Goal: Information Seeking & Learning: Learn about a topic

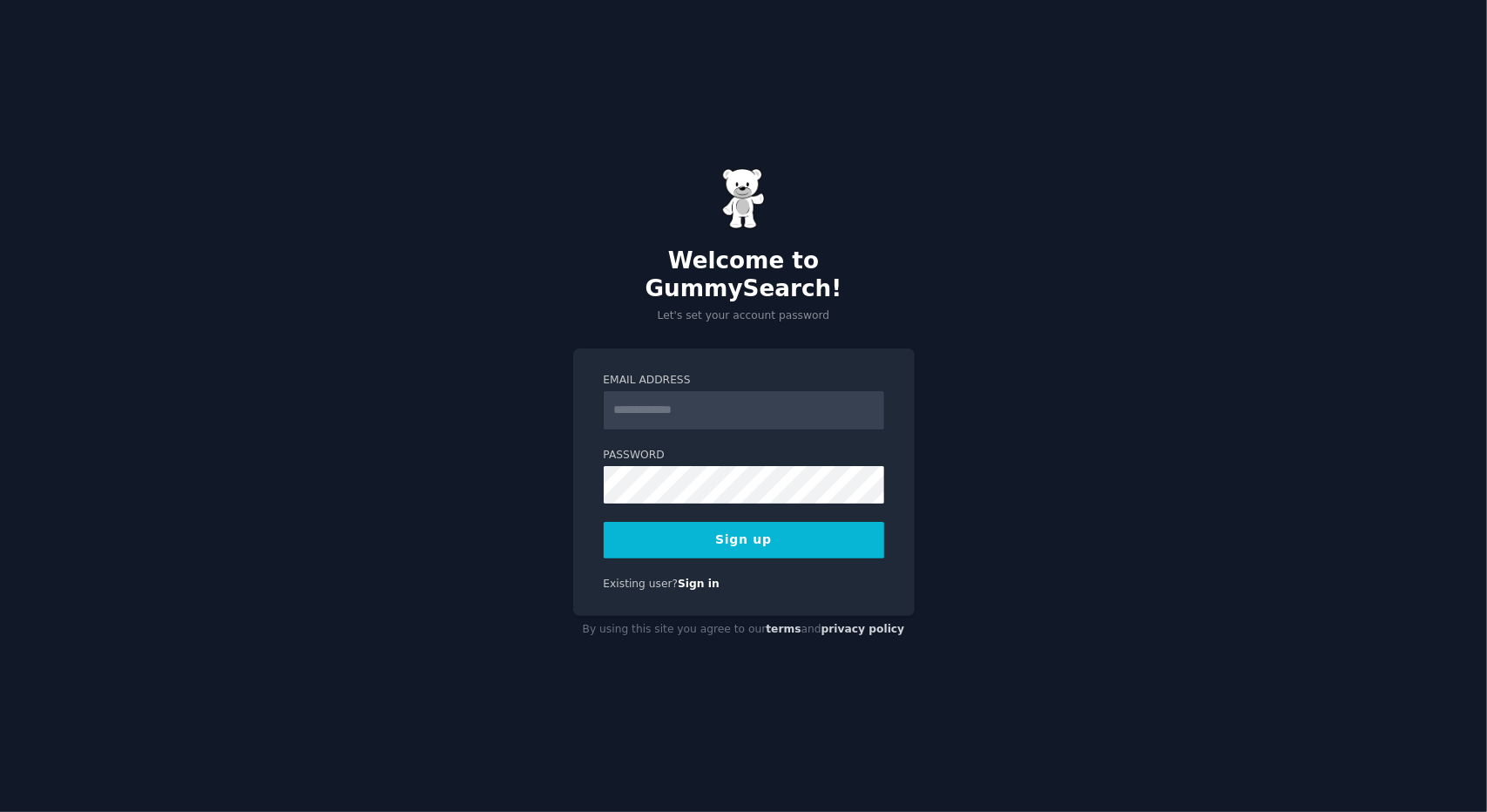
click at [661, 397] on input "Email Address" at bounding box center [744, 410] width 281 height 38
type input "**********"
click at [742, 525] on button "Sign up" at bounding box center [744, 539] width 281 height 36
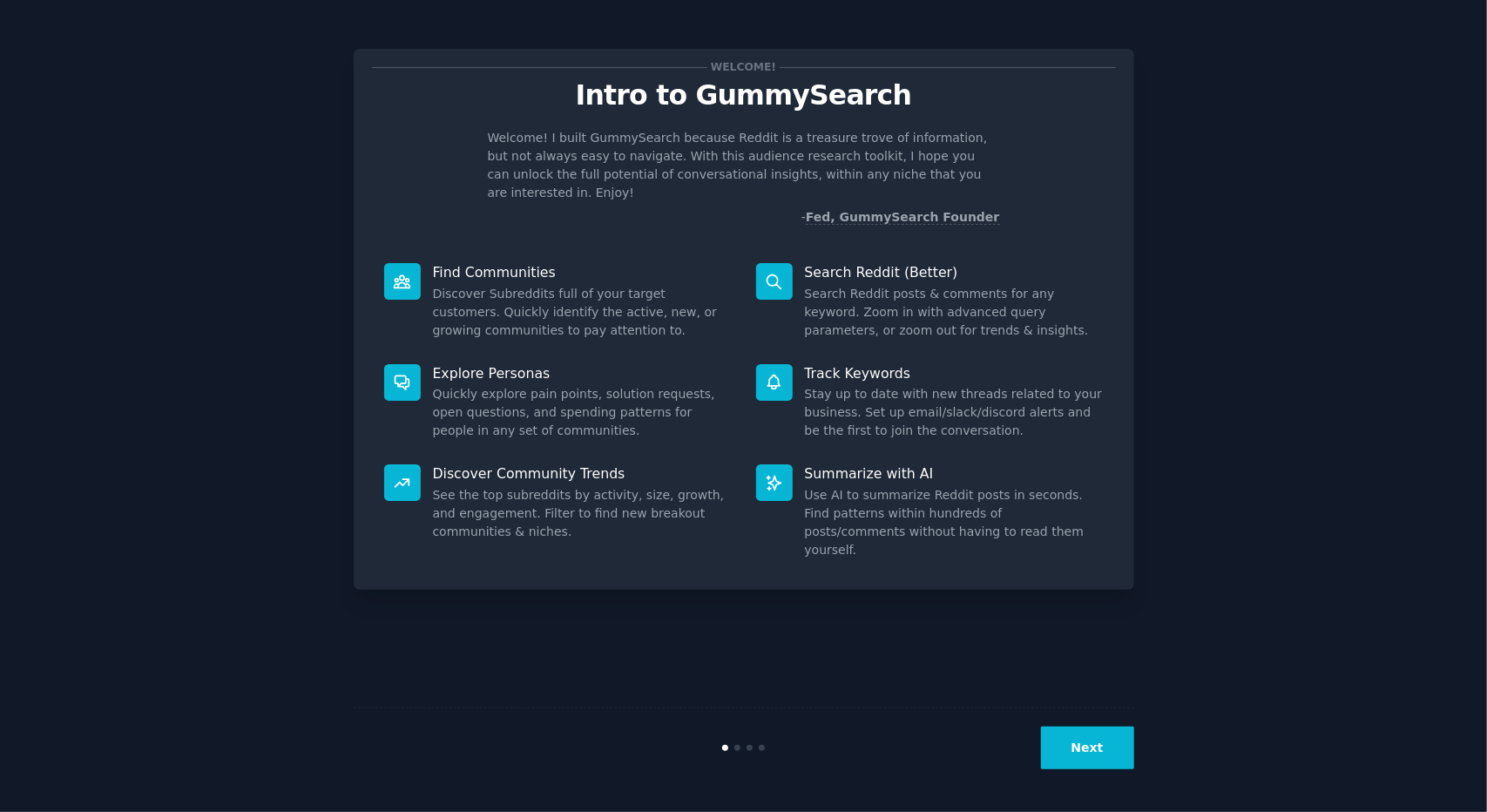
click at [1098, 753] on button "Next" at bounding box center [1087, 748] width 93 height 43
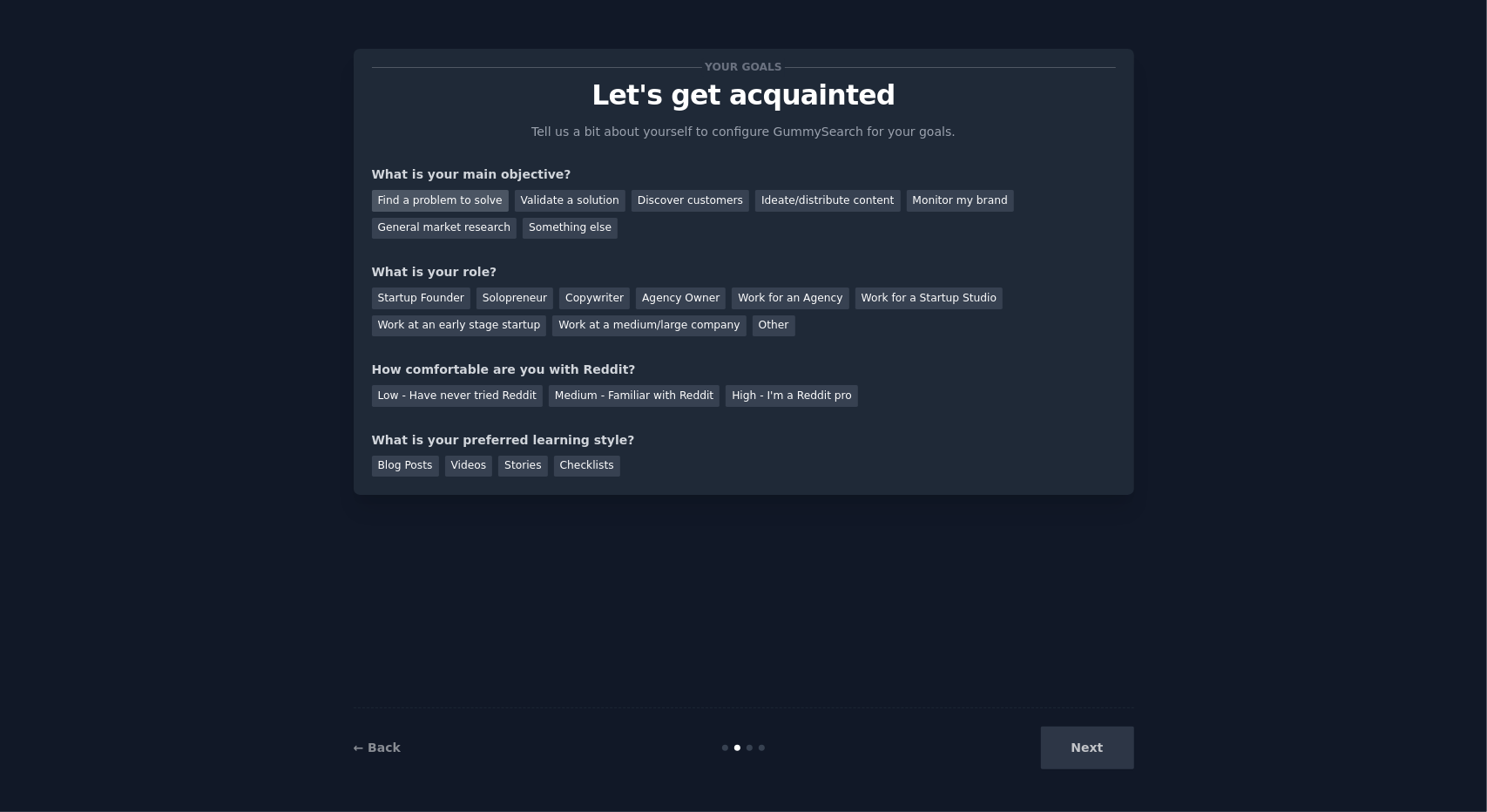
click at [458, 194] on div "Find a problem to solve" at bounding box center [441, 200] width 137 height 21
click at [492, 296] on div "Solopreneur" at bounding box center [514, 298] width 77 height 21
click at [450, 391] on div "Low - Have never tried Reddit" at bounding box center [457, 396] width 171 height 21
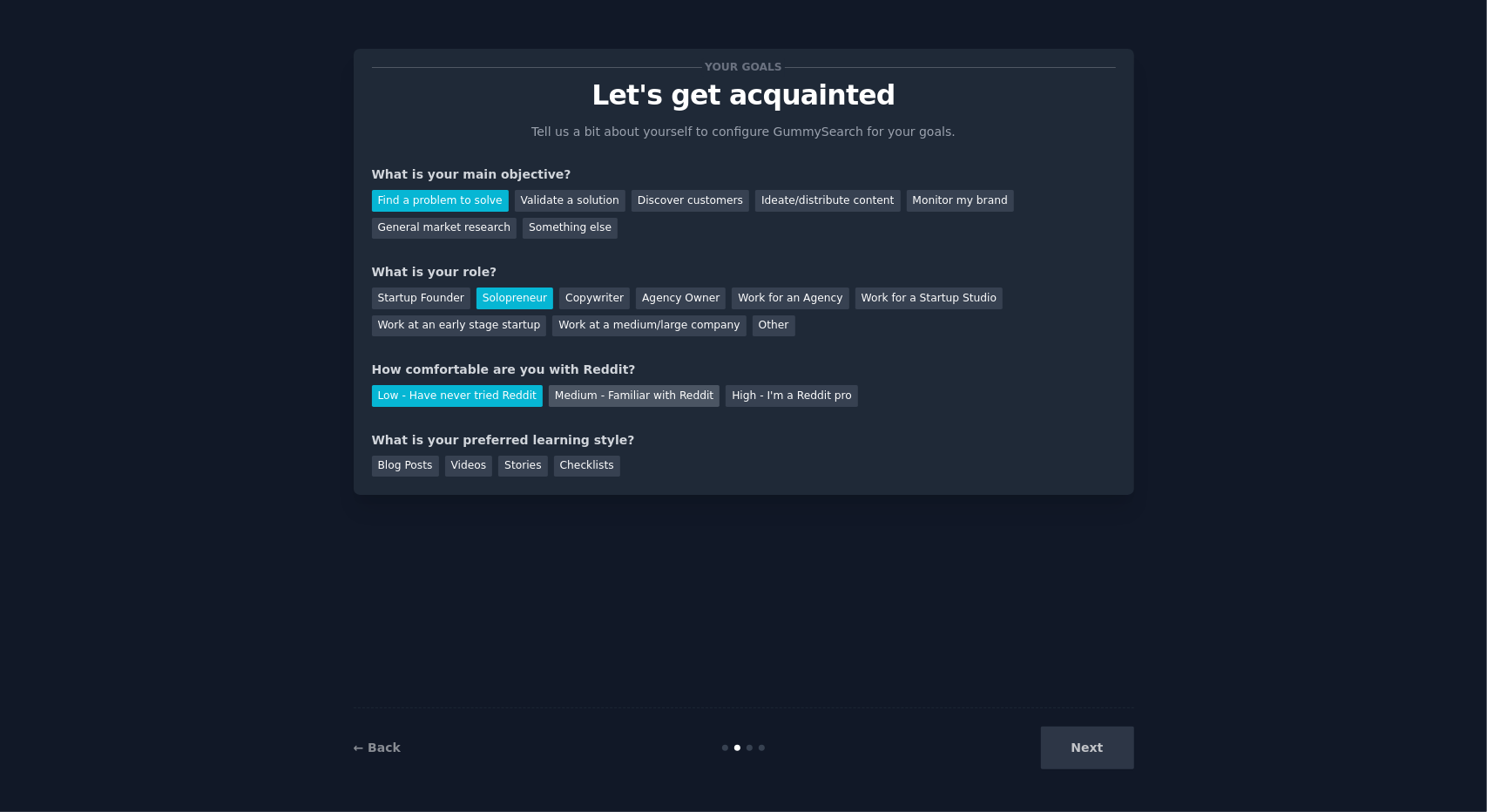
click at [581, 397] on div "Medium - Familiar with Reddit" at bounding box center [634, 396] width 171 height 21
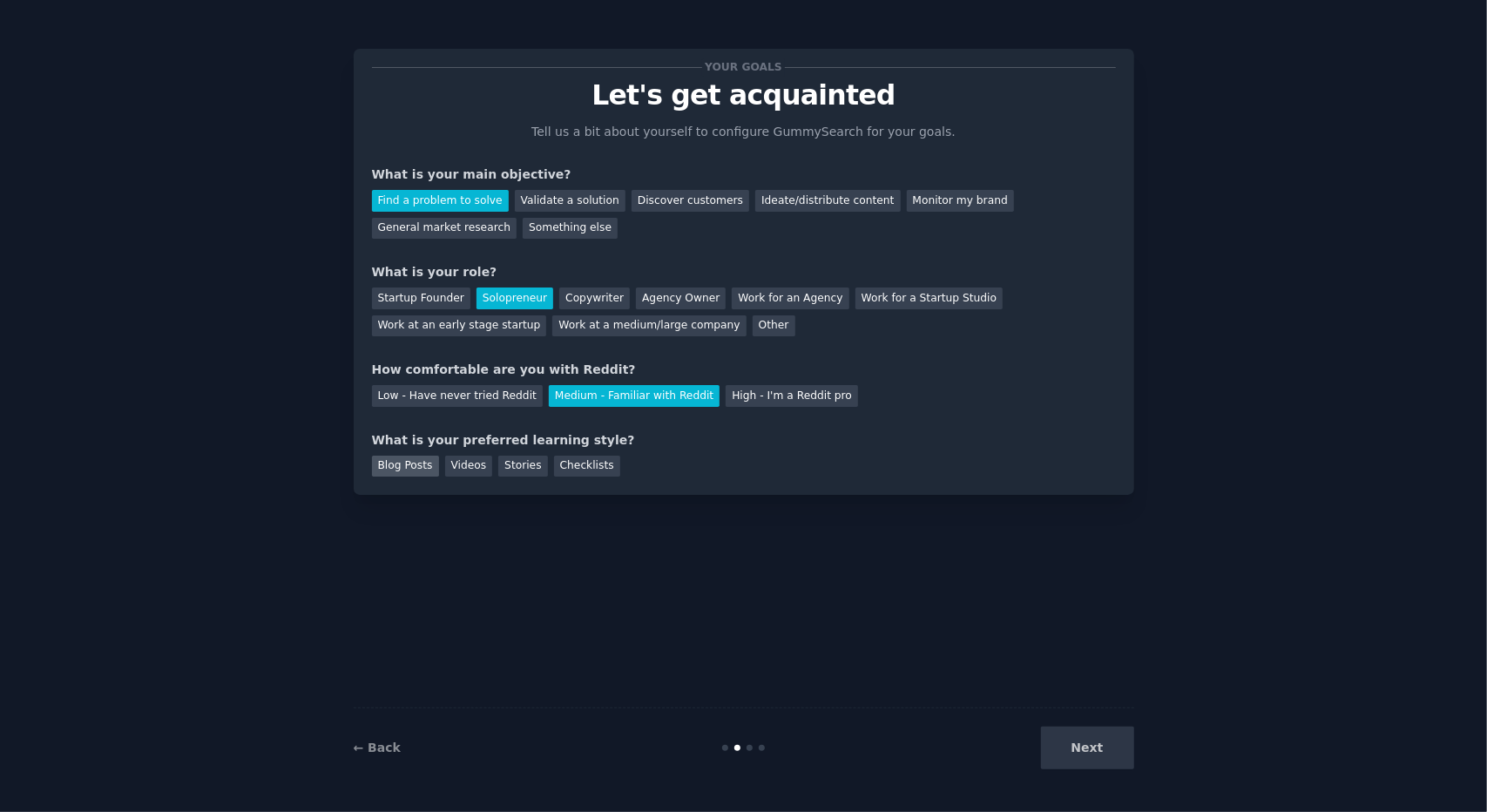
click at [415, 468] on div "Blog Posts" at bounding box center [406, 466] width 67 height 21
click at [1095, 739] on button "Next" at bounding box center [1087, 748] width 93 height 43
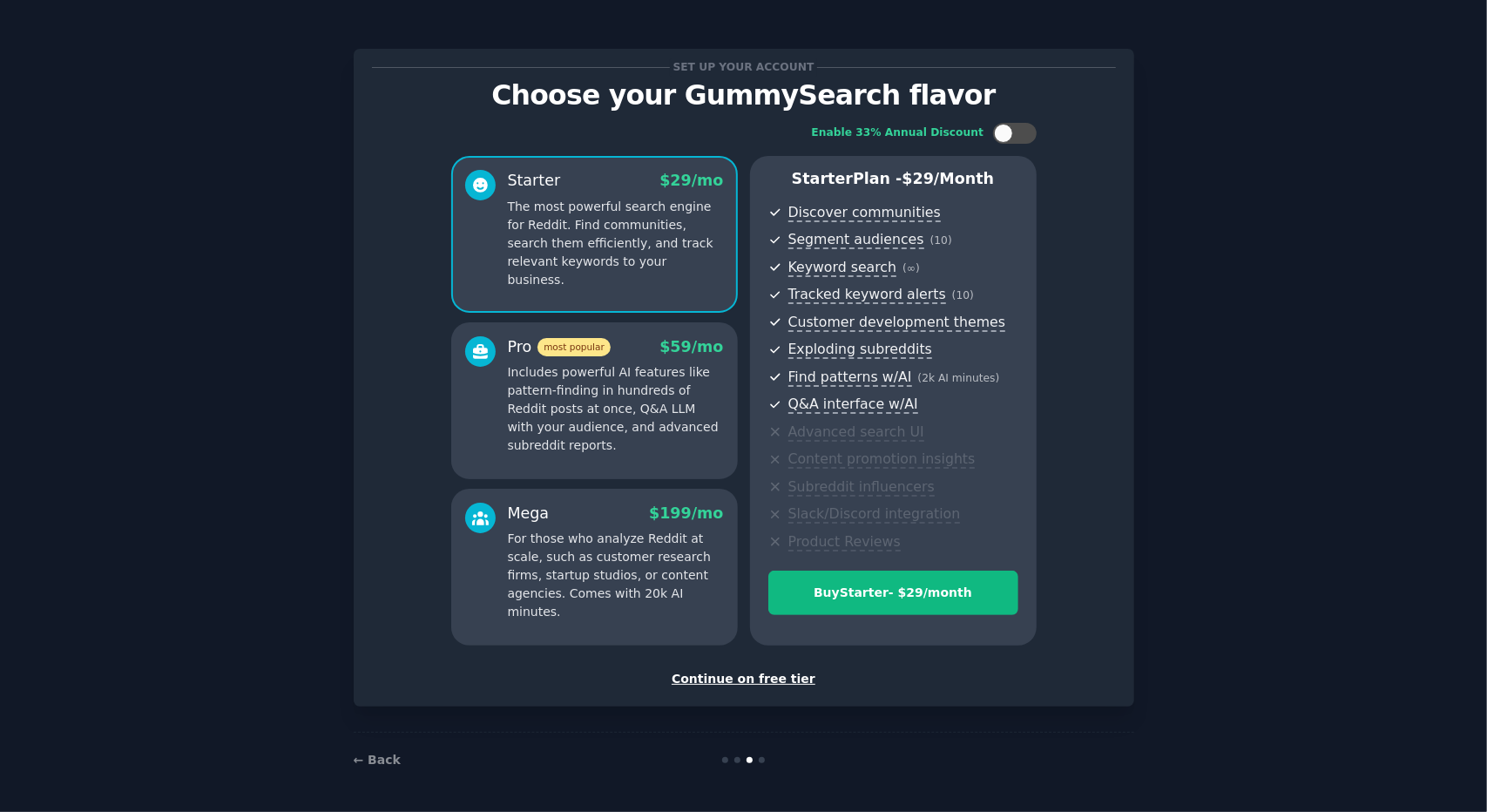
click at [733, 679] on div "Continue on free tier" at bounding box center [744, 679] width 744 height 19
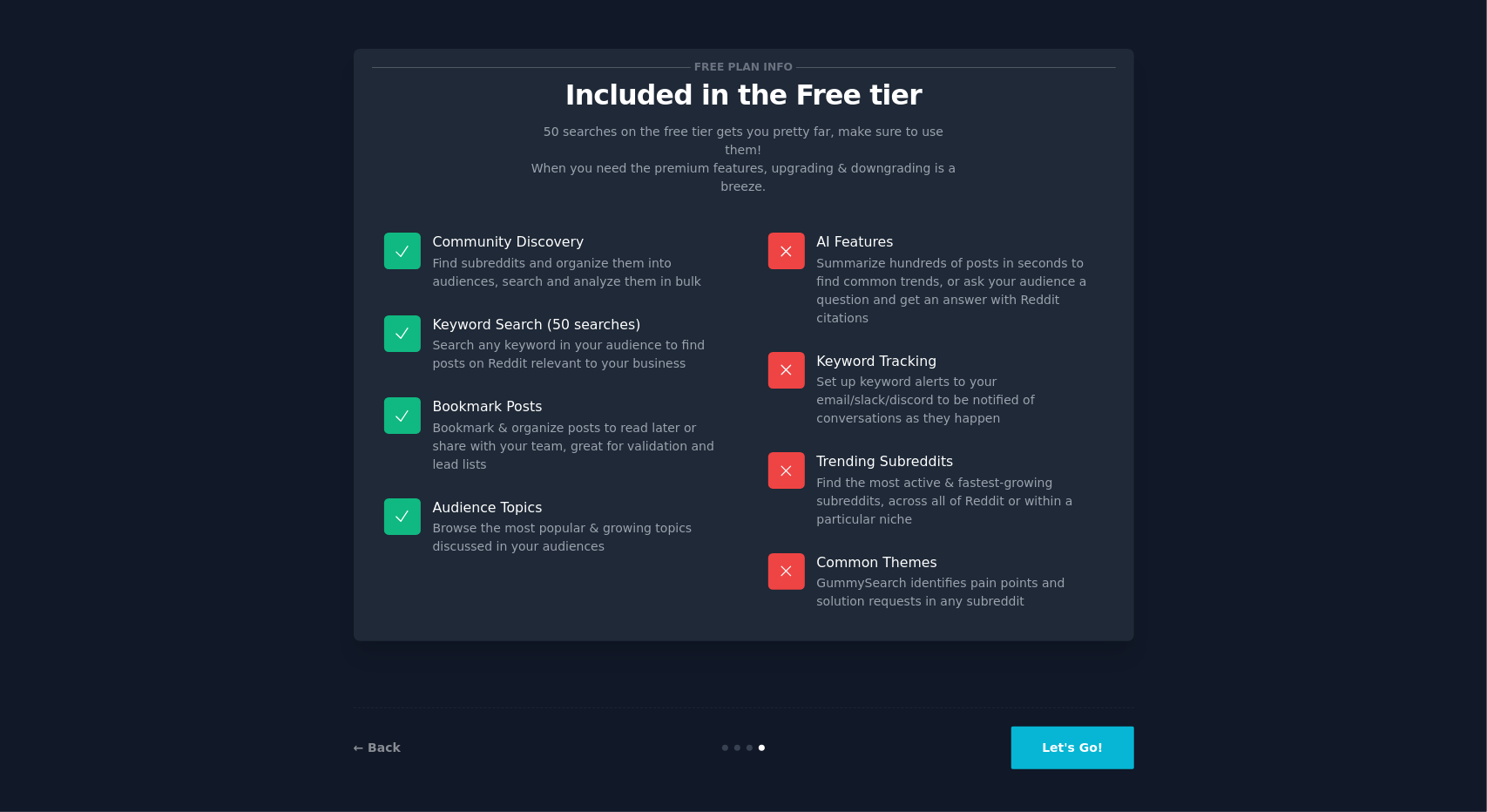
click at [1069, 750] on button "Let's Go!" at bounding box center [1073, 748] width 122 height 43
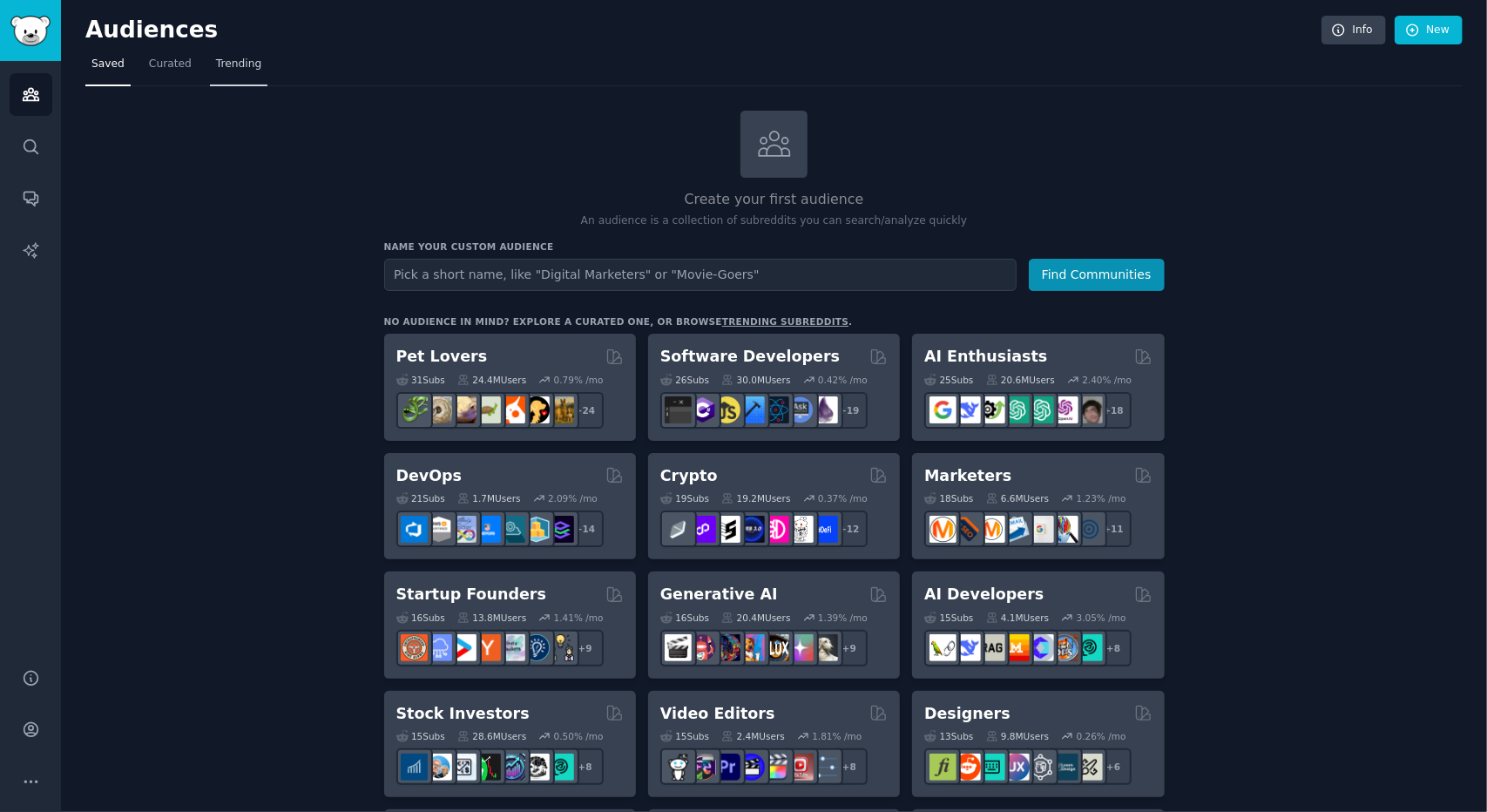
click at [231, 59] on span "Trending" at bounding box center [238, 64] width 46 height 16
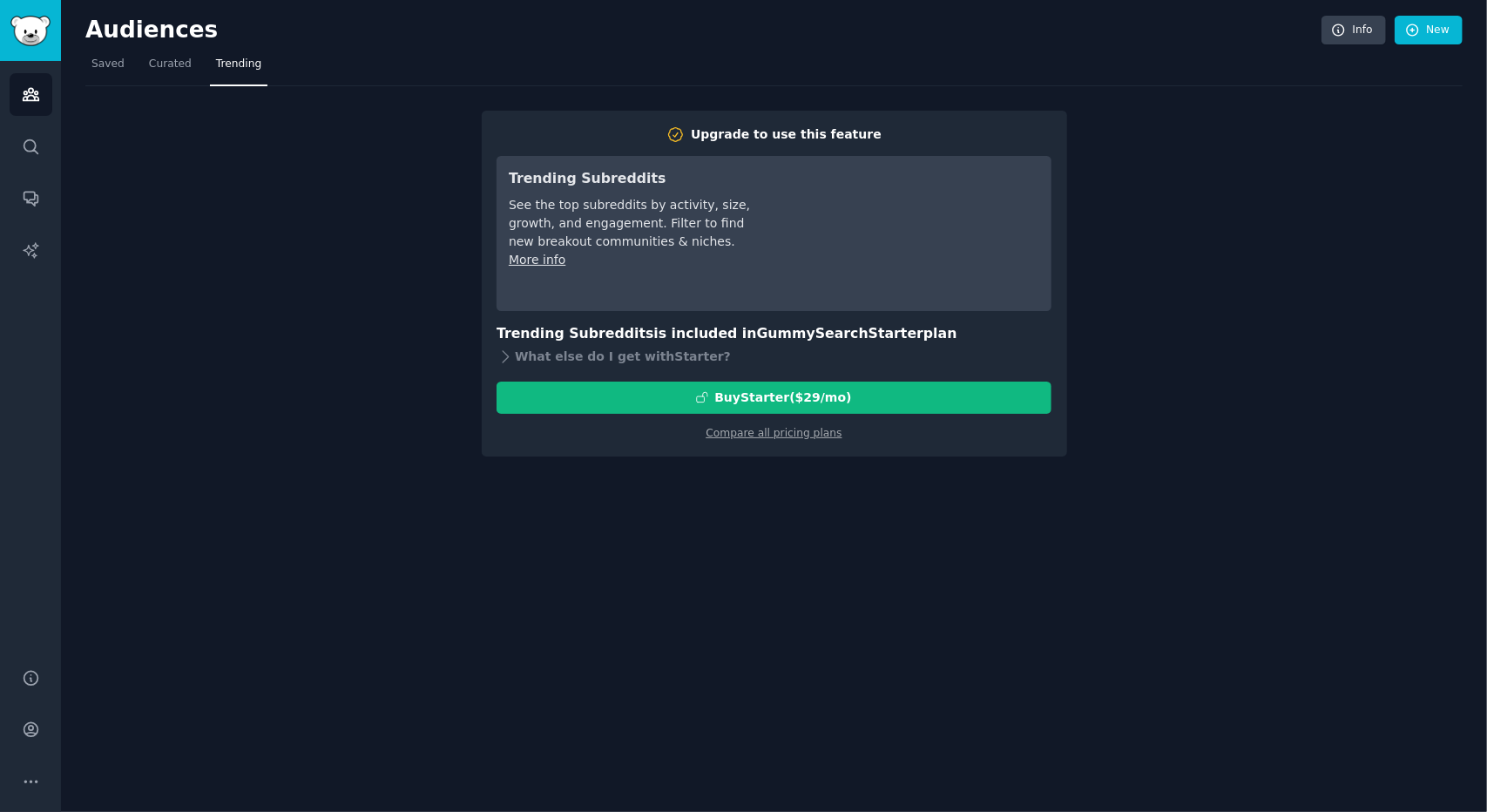
click at [356, 256] on div "Upgrade to use this feature Trending Subreddits See the top subreddits by activ…" at bounding box center [773, 271] width 1377 height 371
click at [111, 66] on span "Saved" at bounding box center [107, 64] width 33 height 16
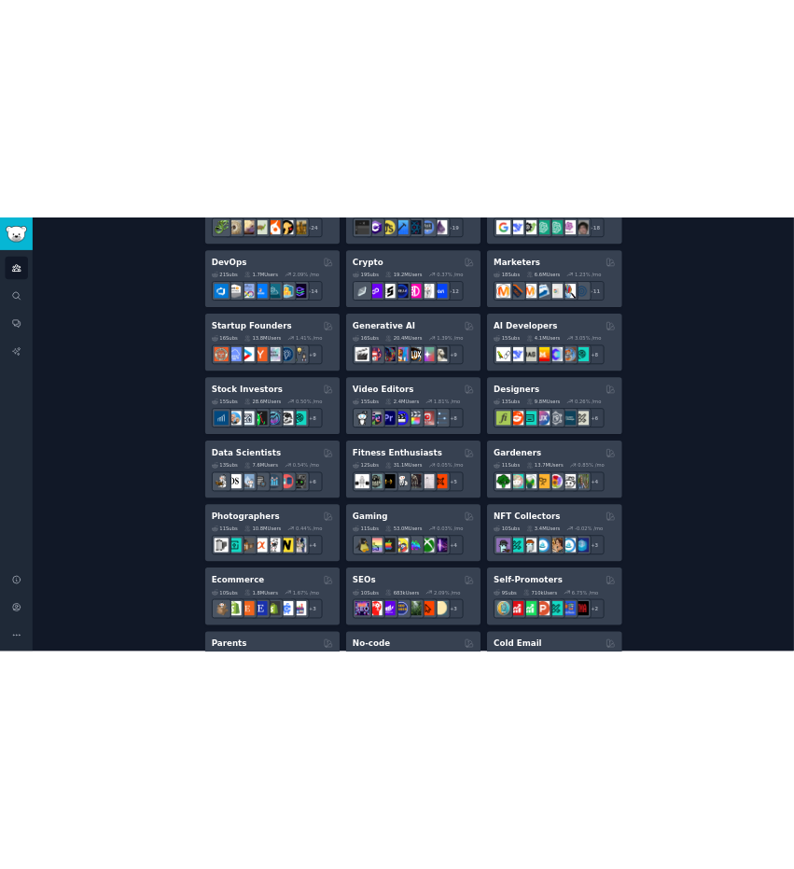
scroll to position [418, 0]
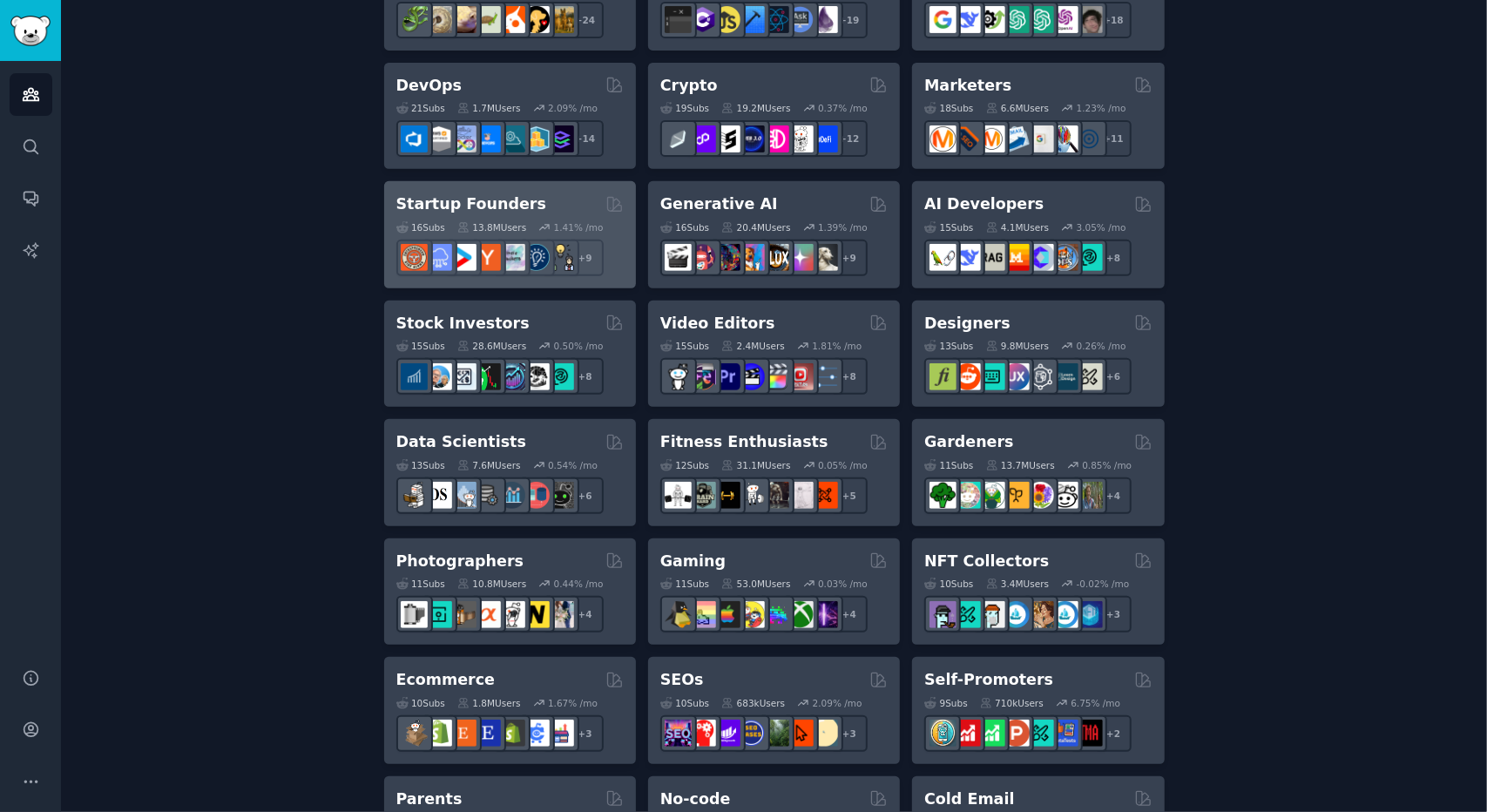
click at [455, 201] on h2 "Startup Founders" at bounding box center [471, 203] width 150 height 21
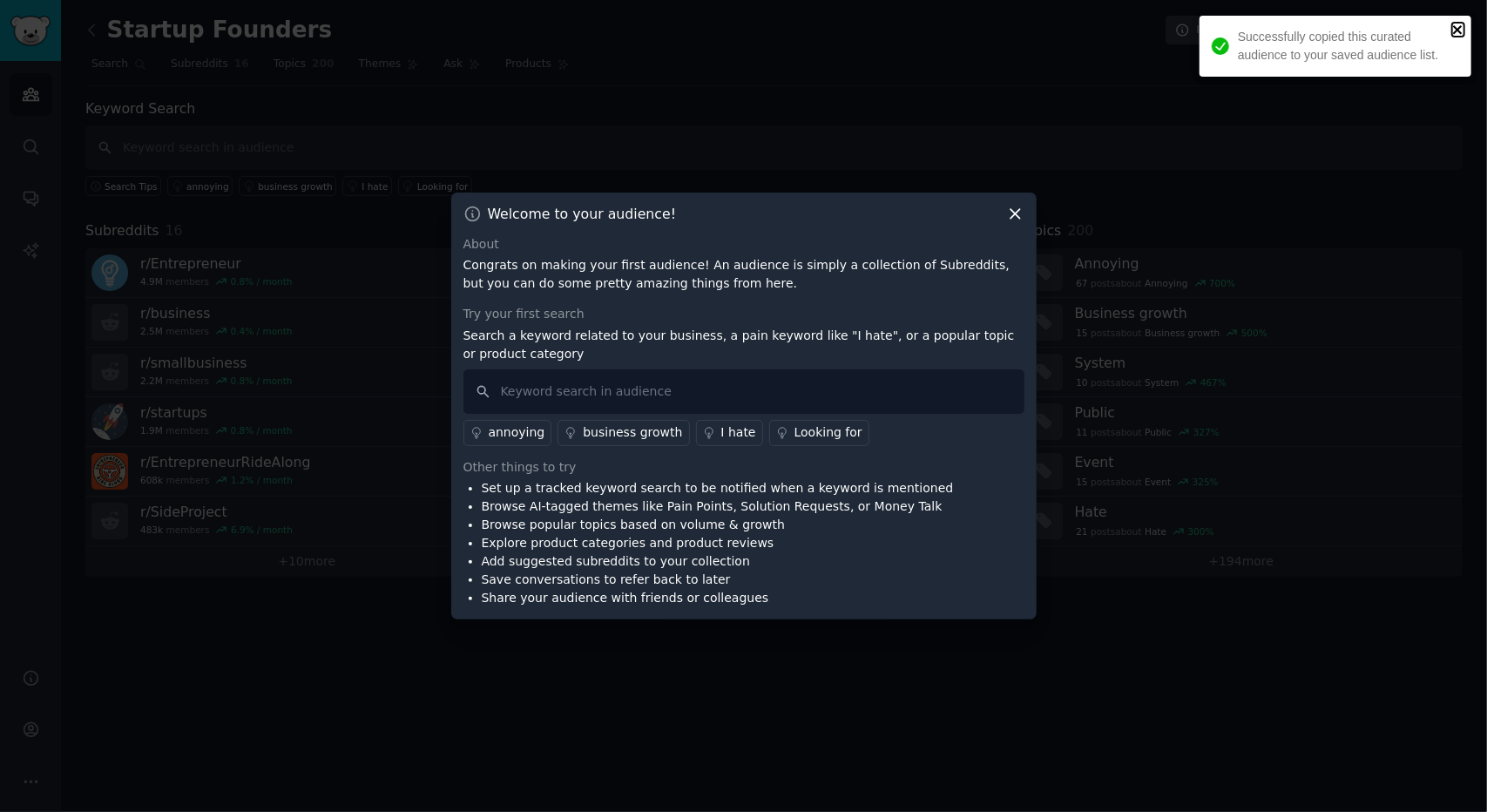
click at [1459, 28] on icon "close" at bounding box center [1457, 29] width 8 height 8
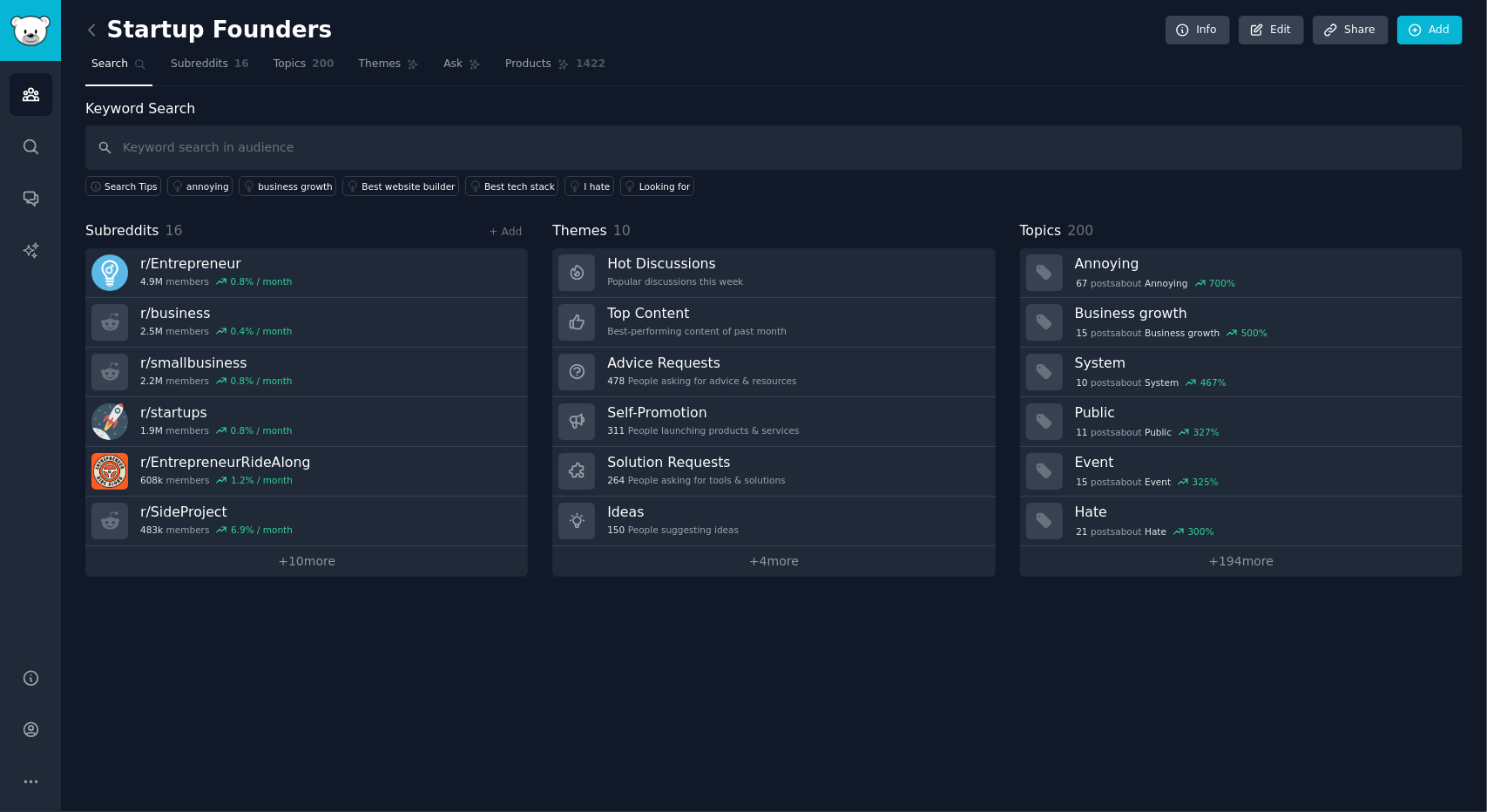
click at [541, 490] on div "Subreddits 16 + Add r/ Entrepreneur 4.9M members 0.8 % / month r/ business 2.5M…" at bounding box center [773, 399] width 1377 height 357
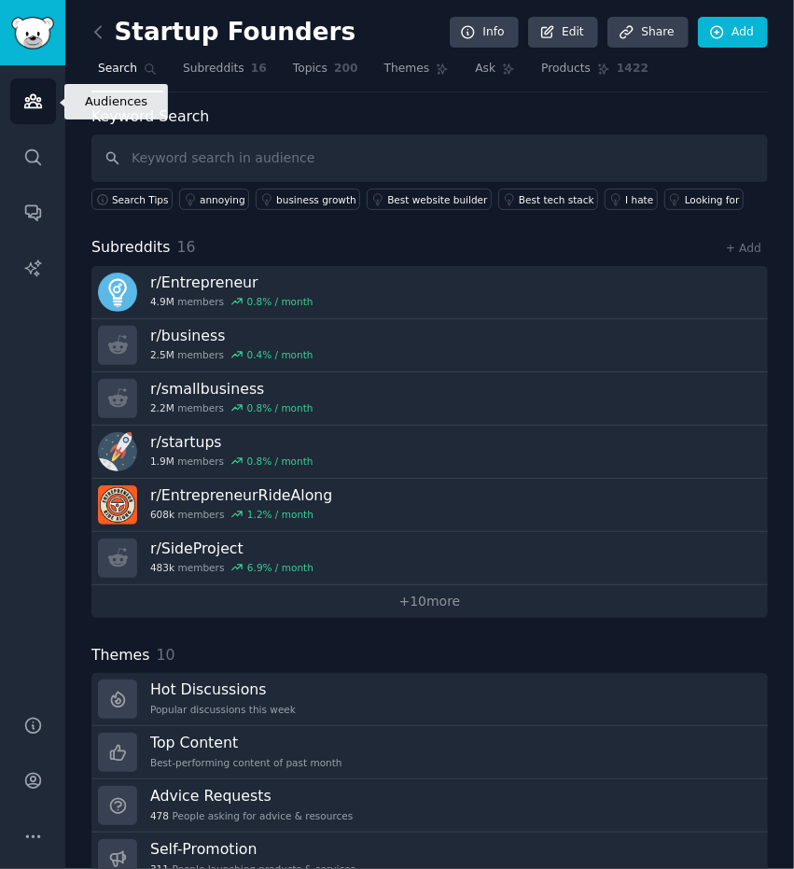
click at [38, 105] on icon "Sidebar" at bounding box center [33, 101] width 20 height 20
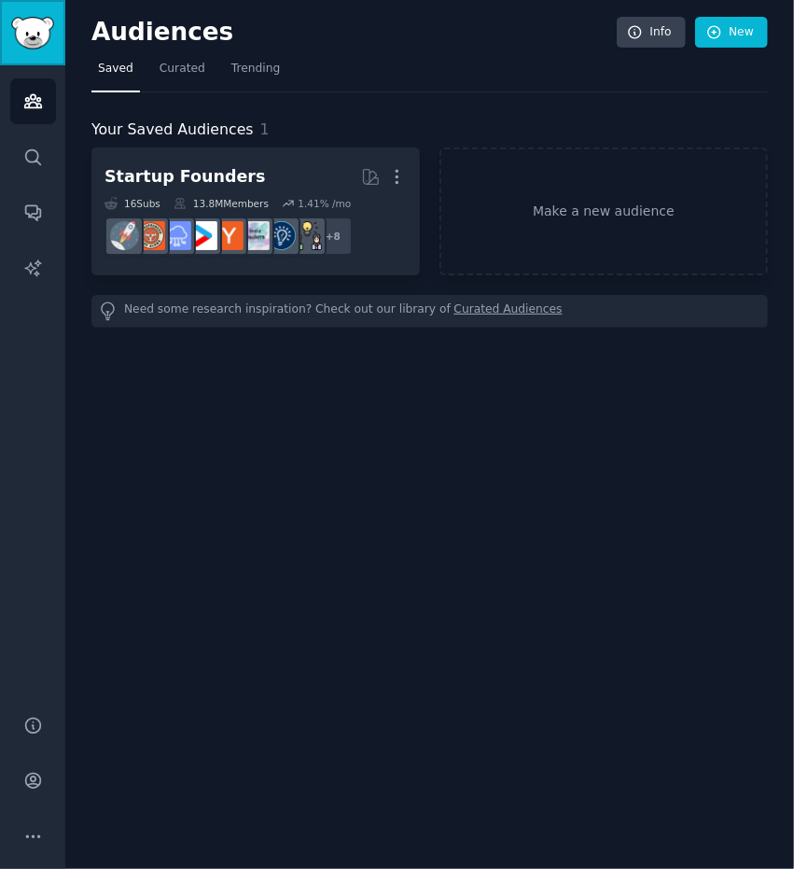
click at [33, 35] on img "Sidebar" at bounding box center [32, 33] width 43 height 33
click at [180, 68] on span "Curated" at bounding box center [183, 69] width 46 height 17
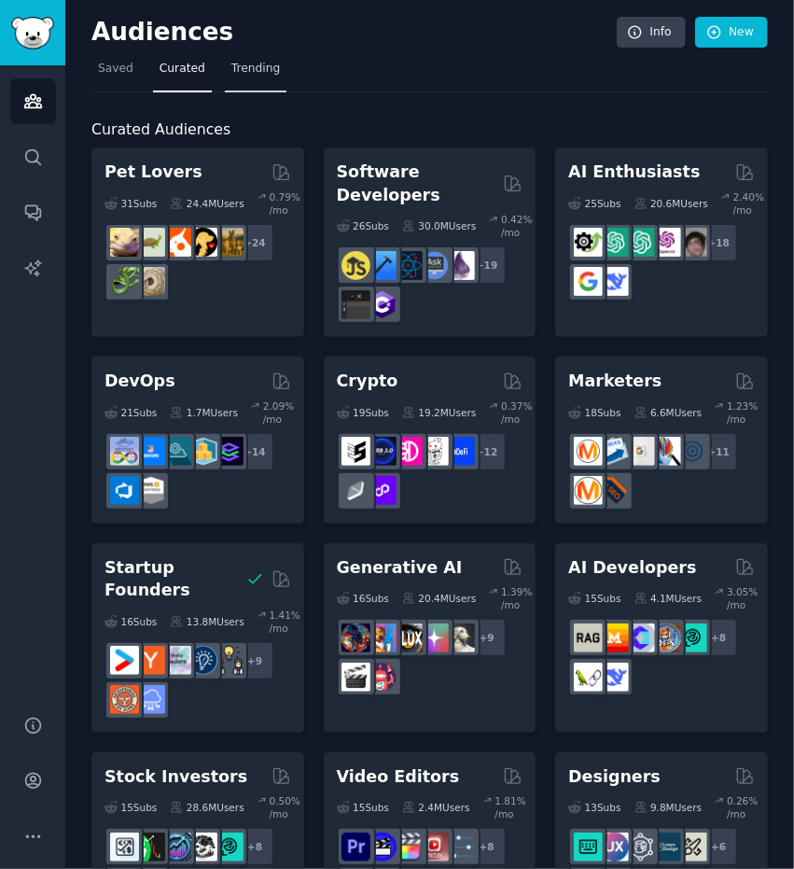
click at [233, 68] on span "Trending" at bounding box center [255, 69] width 49 height 17
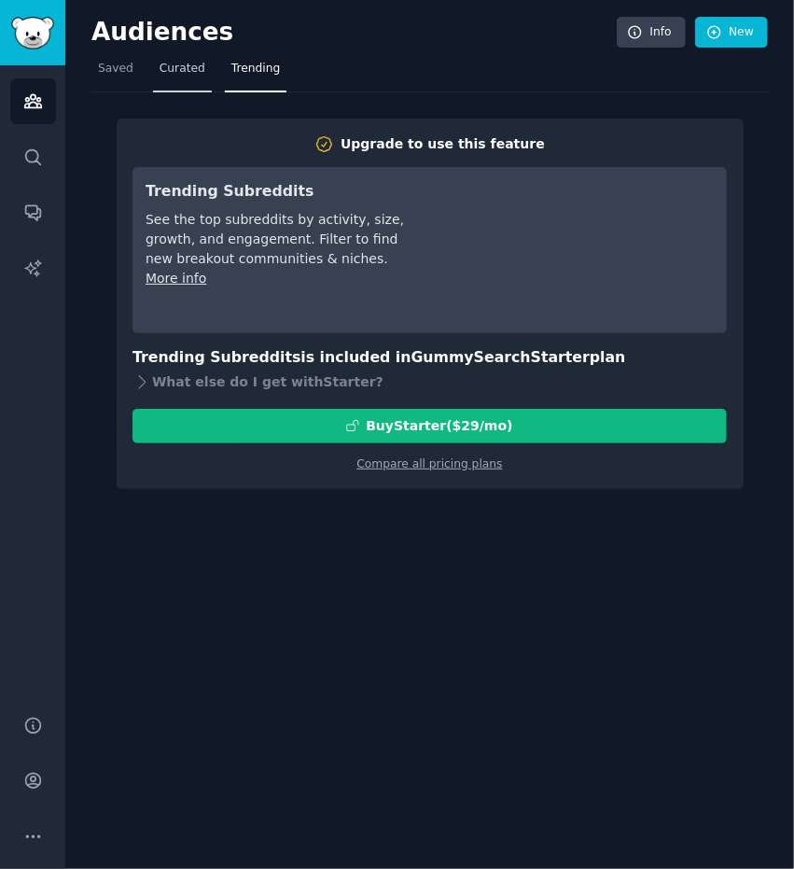
click at [176, 70] on span "Curated" at bounding box center [183, 69] width 46 height 17
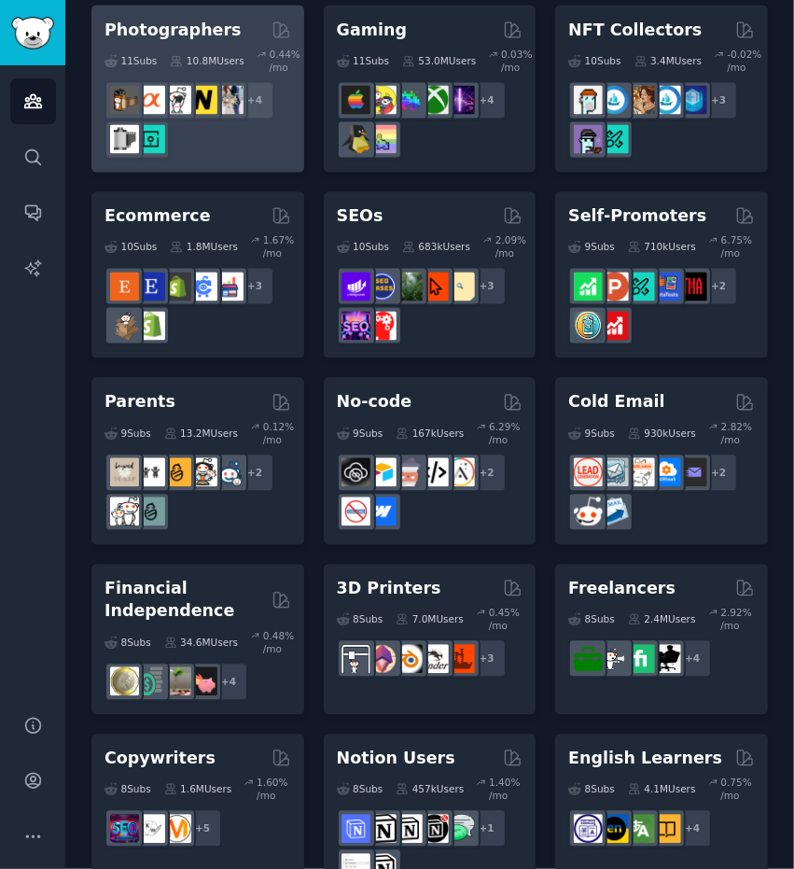
scroll to position [1140, 0]
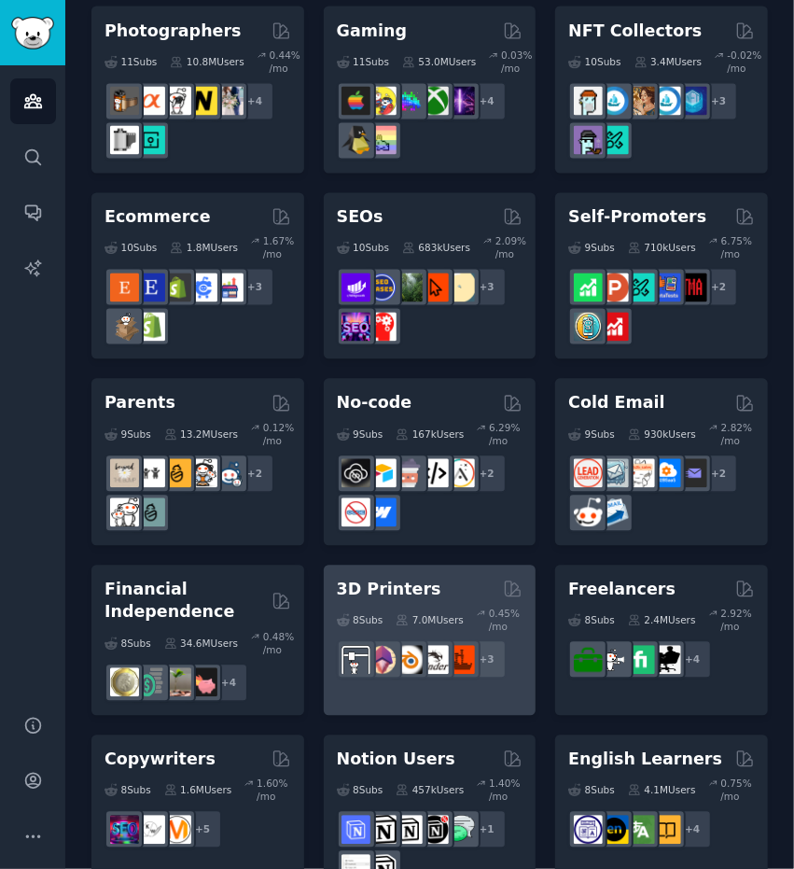
click at [381, 579] on h2 "3D Printers" at bounding box center [389, 590] width 105 height 23
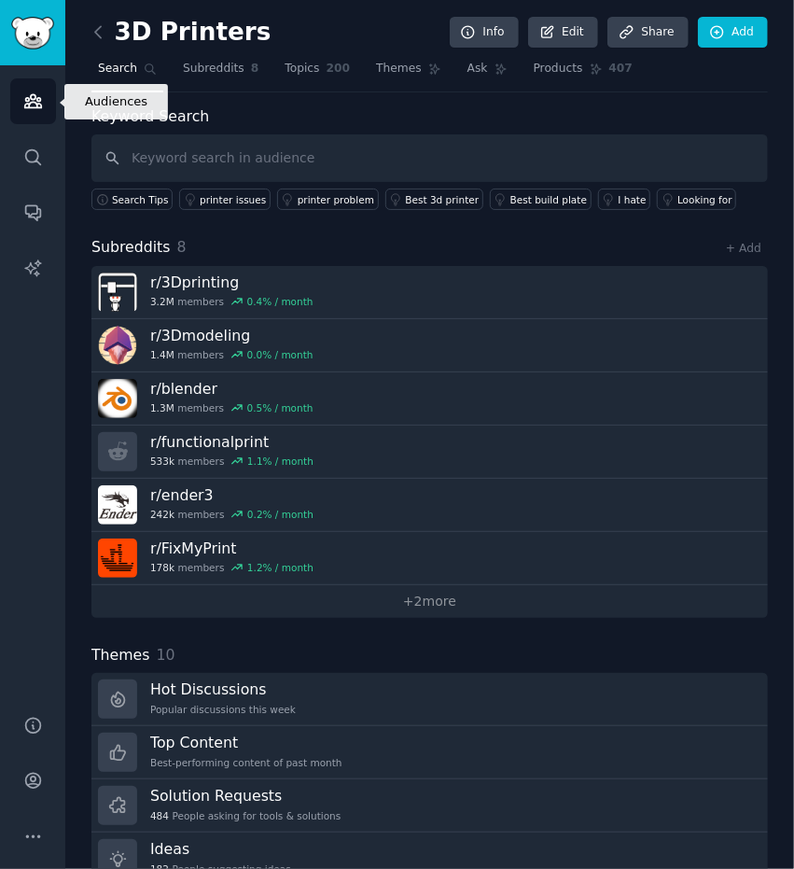
click at [29, 100] on icon "Sidebar" at bounding box center [32, 101] width 17 height 13
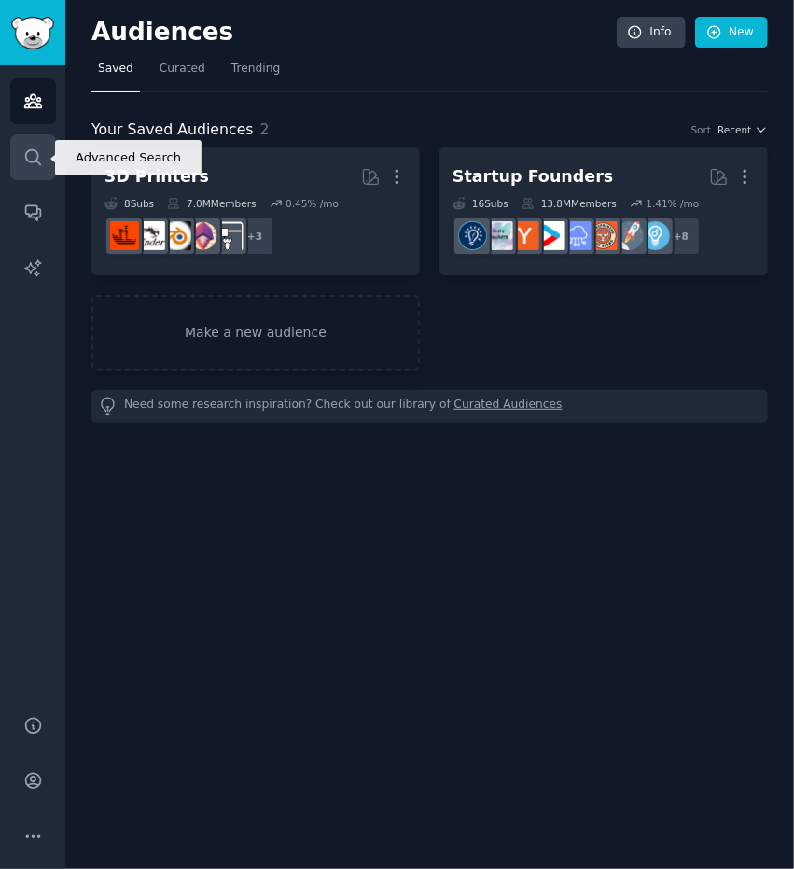
click at [37, 154] on icon "Sidebar" at bounding box center [32, 156] width 15 height 15
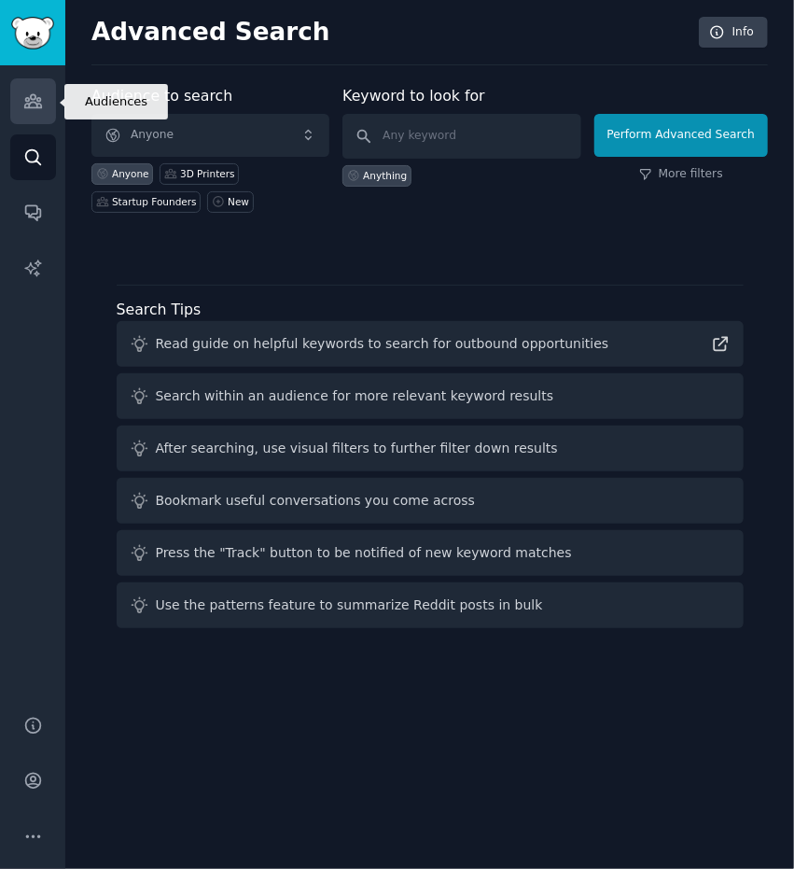
click at [32, 98] on icon "Sidebar" at bounding box center [32, 101] width 17 height 13
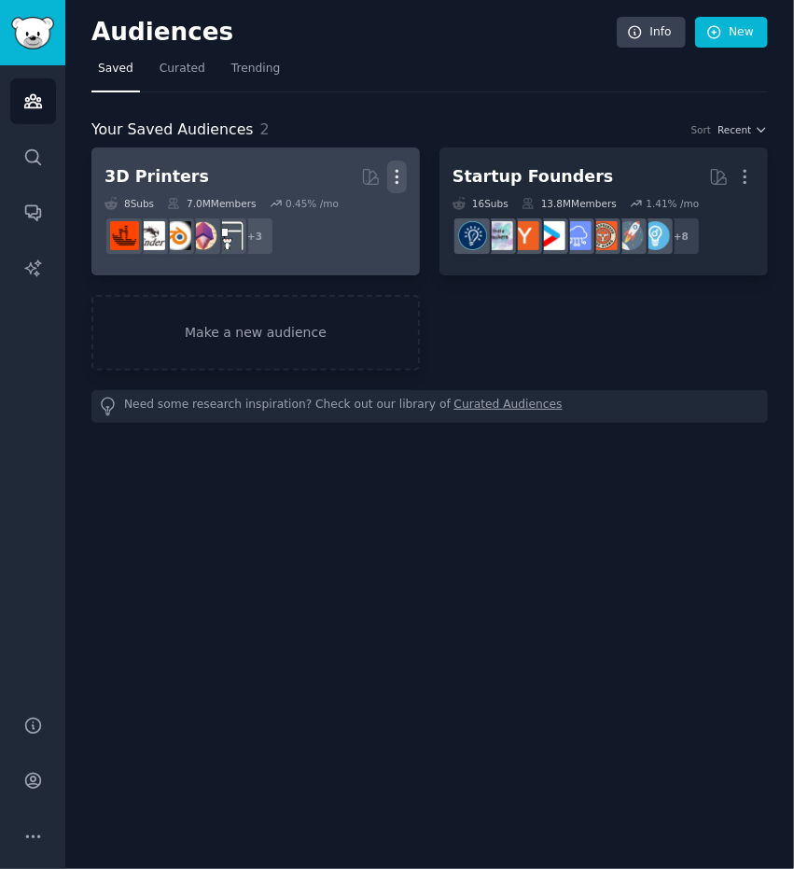
click at [394, 175] on icon "button" at bounding box center [397, 177] width 20 height 20
click at [347, 212] on p "Delete" at bounding box center [346, 216] width 43 height 20
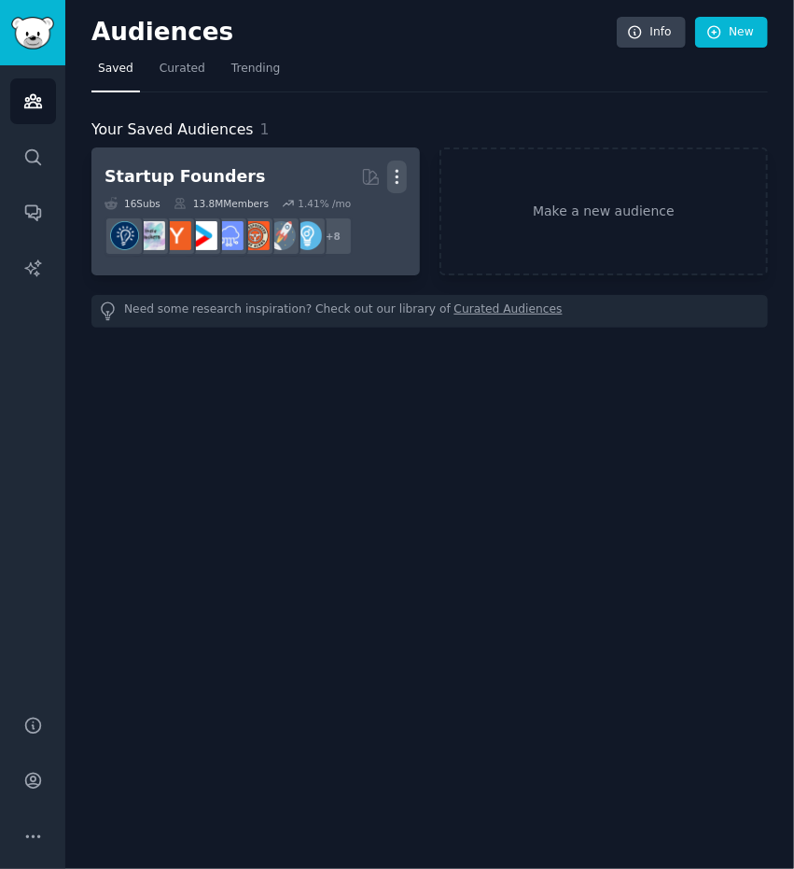
click at [405, 176] on icon "button" at bounding box center [397, 177] width 20 height 20
click at [349, 225] on div "Delete" at bounding box center [332, 216] width 89 height 39
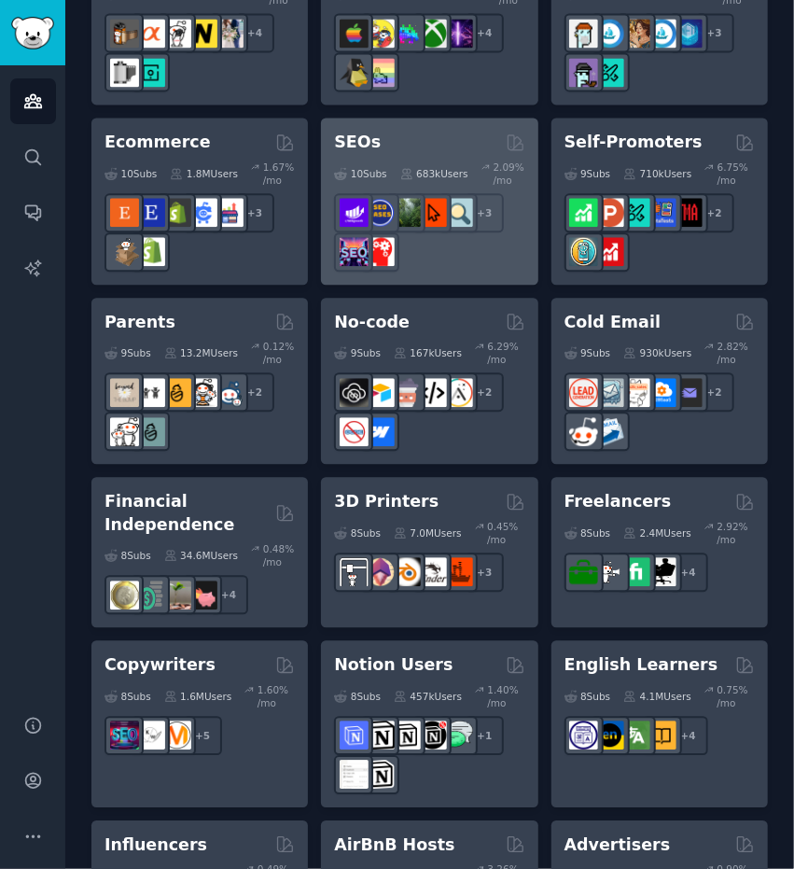
scroll to position [1364, 0]
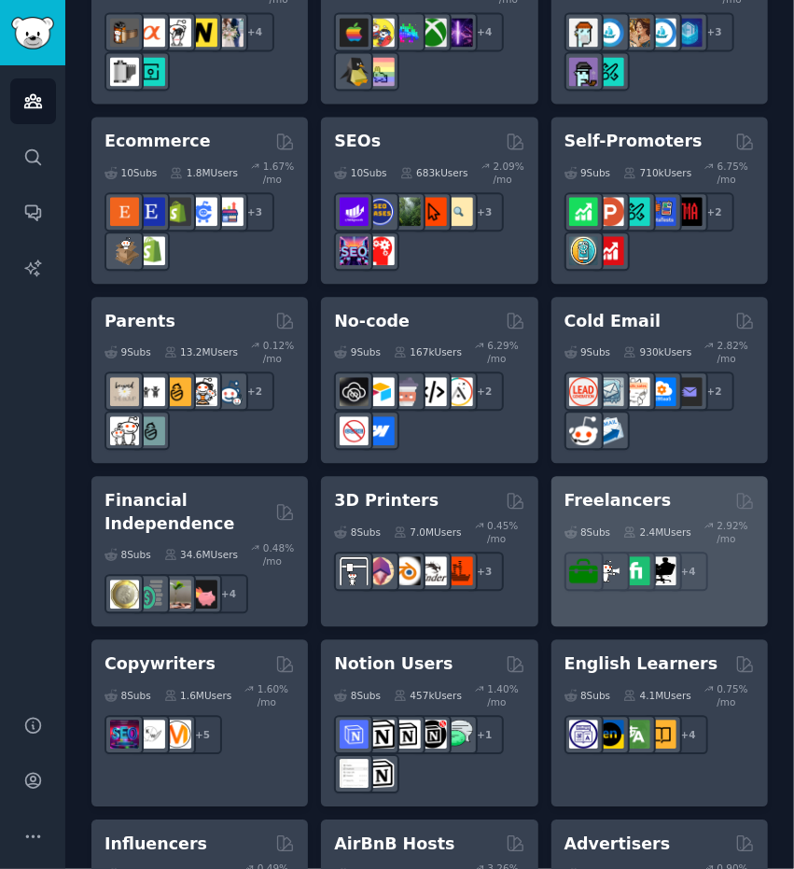
click at [608, 489] on h2 "Freelancers" at bounding box center [618, 500] width 107 height 23
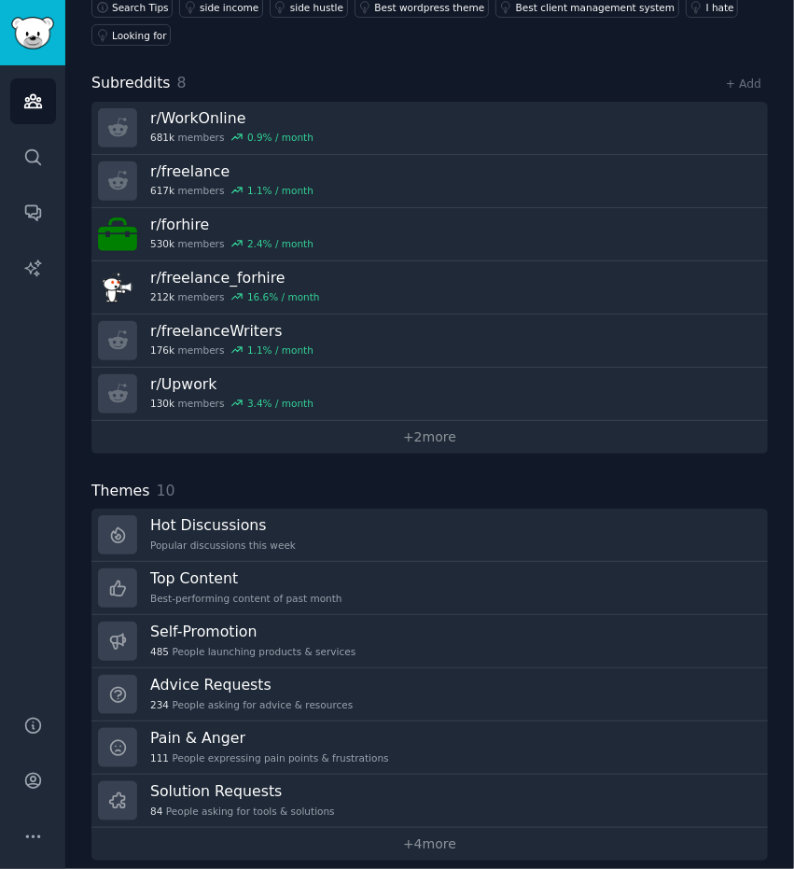
scroll to position [193, 0]
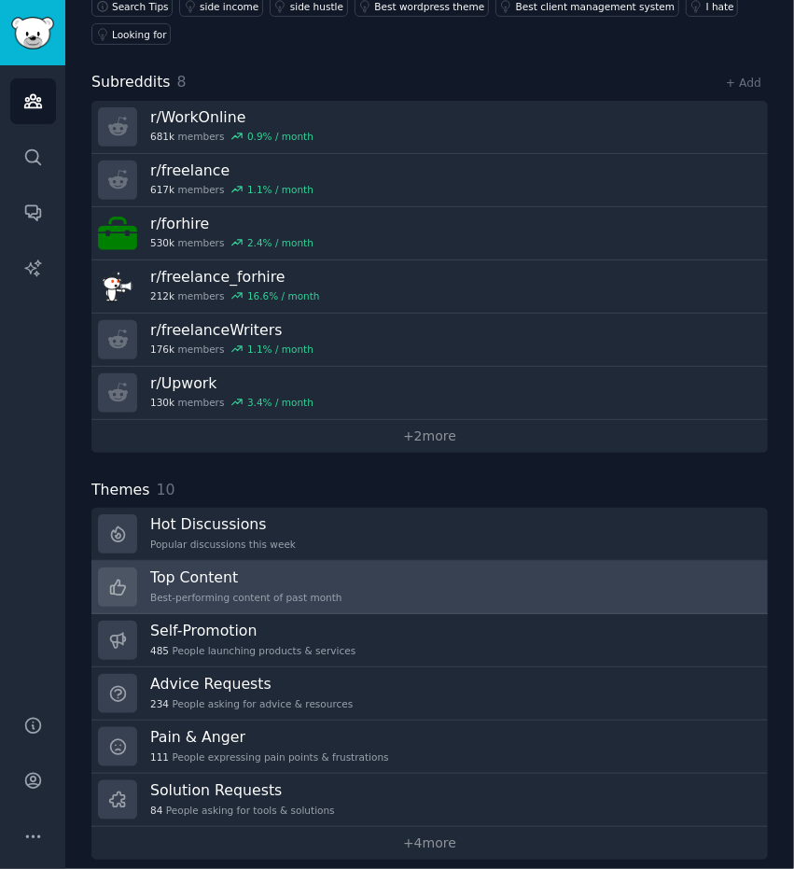
click at [235, 567] on h3 "Top Content" at bounding box center [246, 577] width 192 height 20
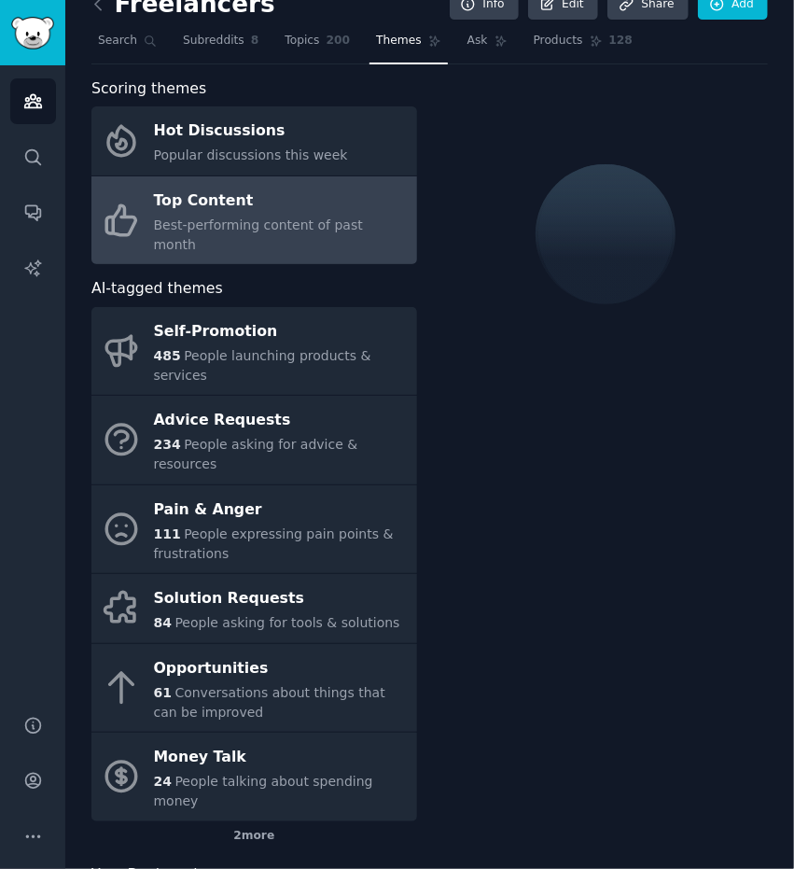
scroll to position [86, 0]
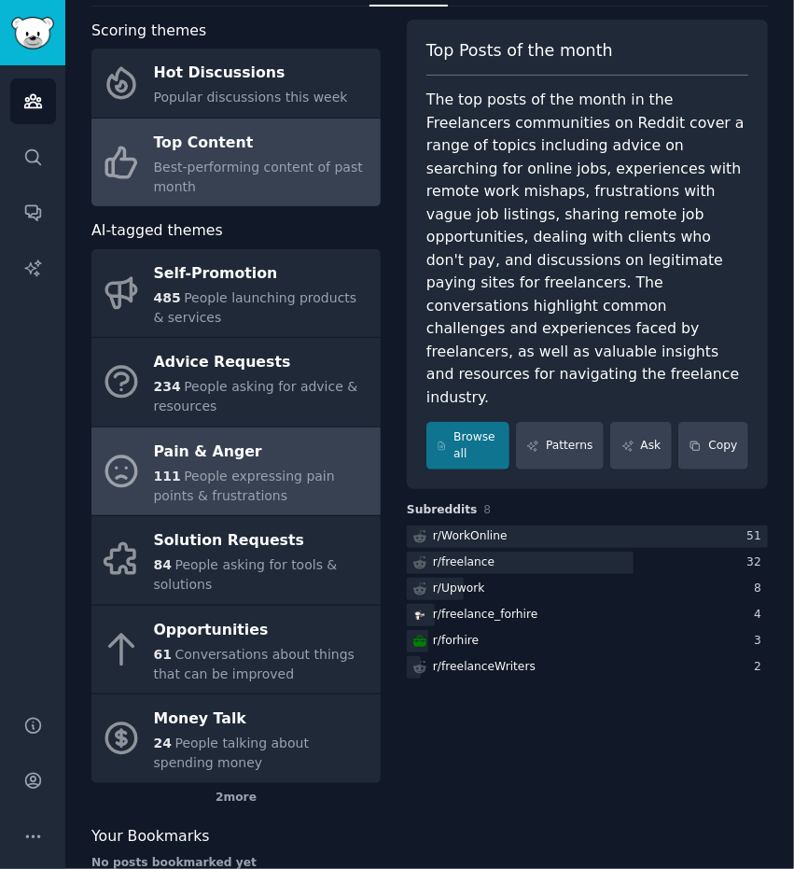
click at [306, 468] on span "People expressing pain points & frustrations" at bounding box center [244, 485] width 181 height 35
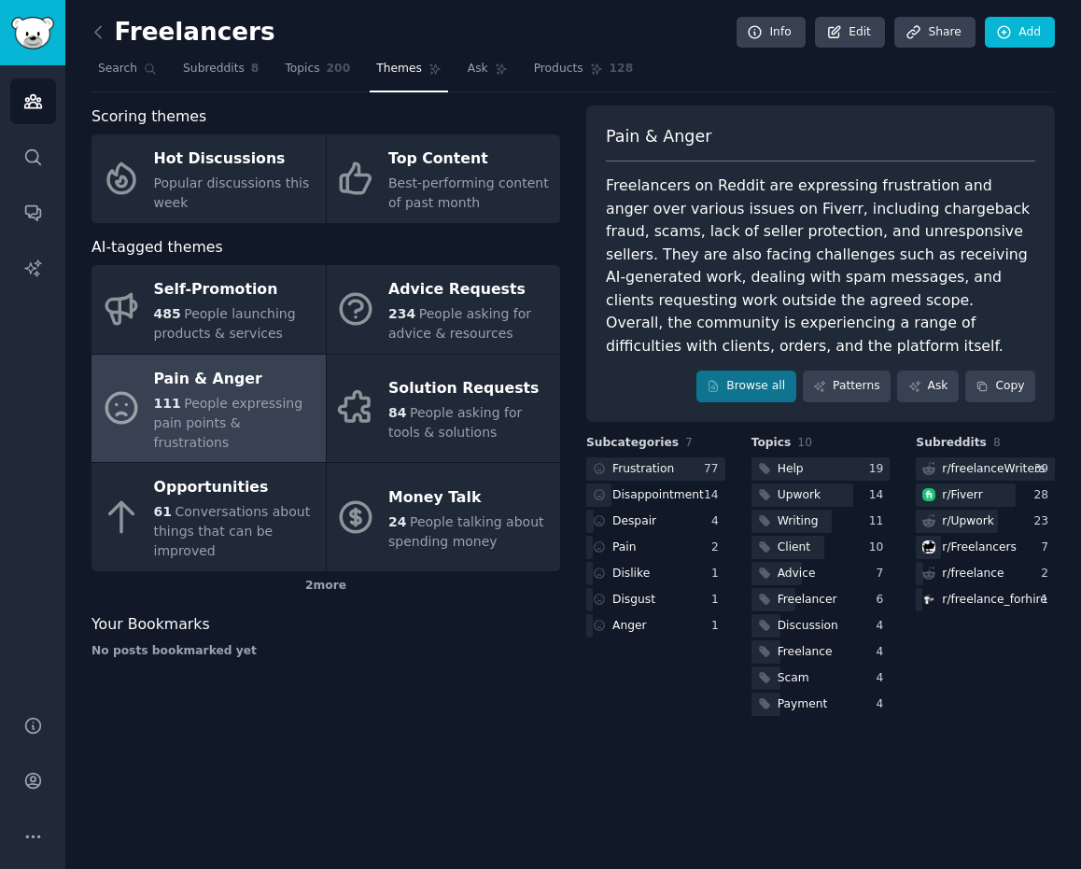
click at [248, 720] on div "Freelancers Info Edit Share Add Search Subreddits 8 Topics 200 Themes Ask Produ…" at bounding box center [572, 434] width 1015 height 869
click at [793, 457] on div at bounding box center [820, 468] width 139 height 23
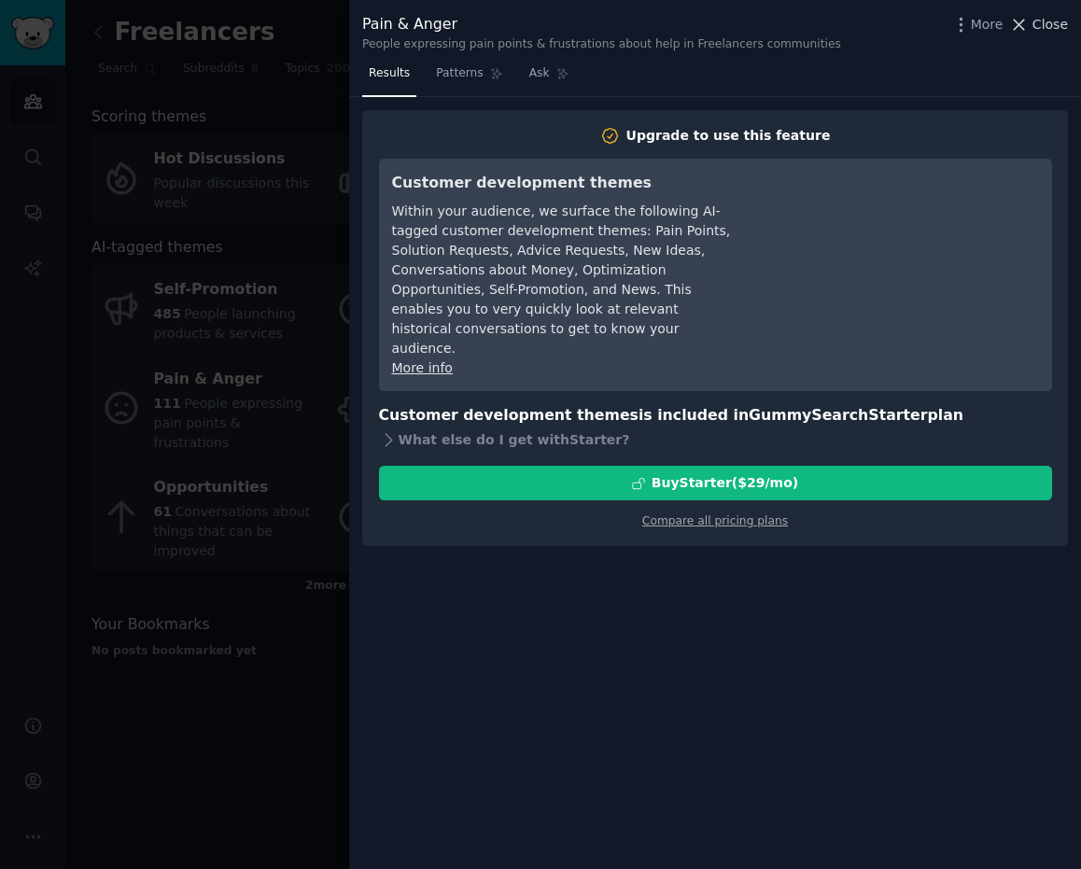
click at [793, 21] on icon at bounding box center [1019, 25] width 10 height 10
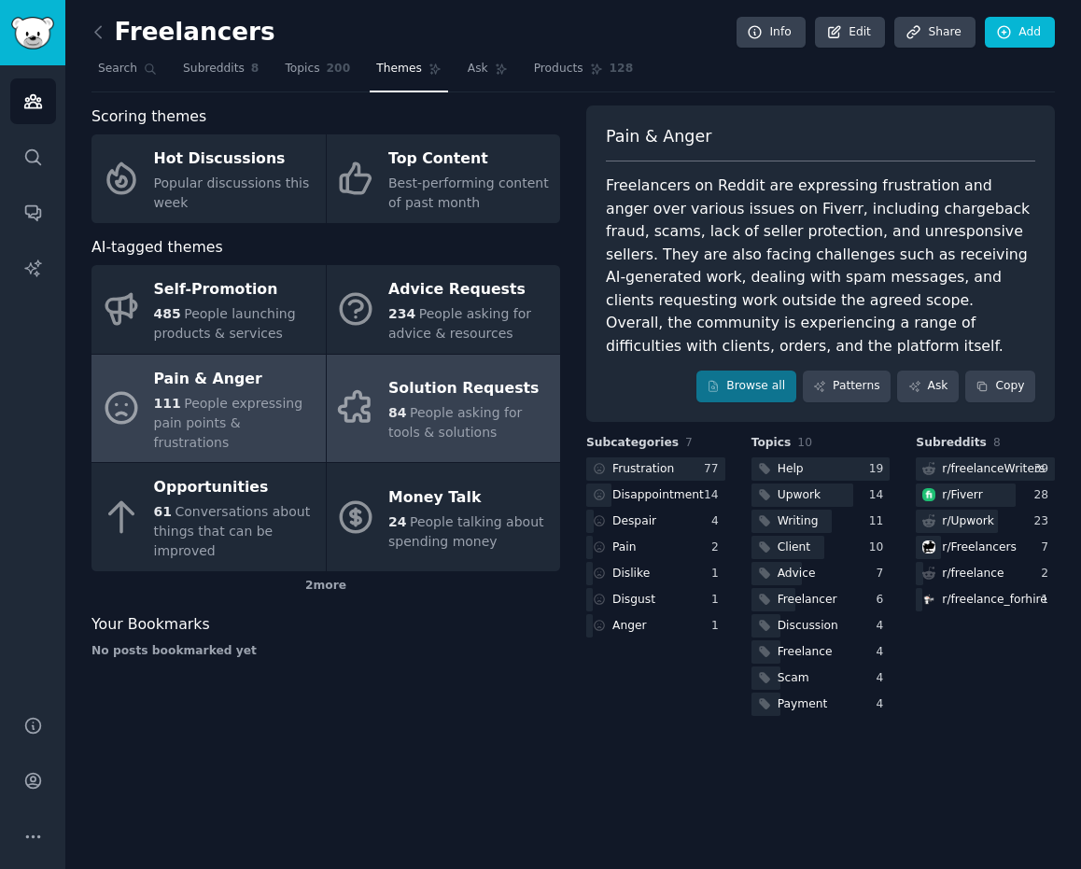
click at [504, 405] on span "People asking for tools & solutions" at bounding box center [454, 422] width 133 height 35
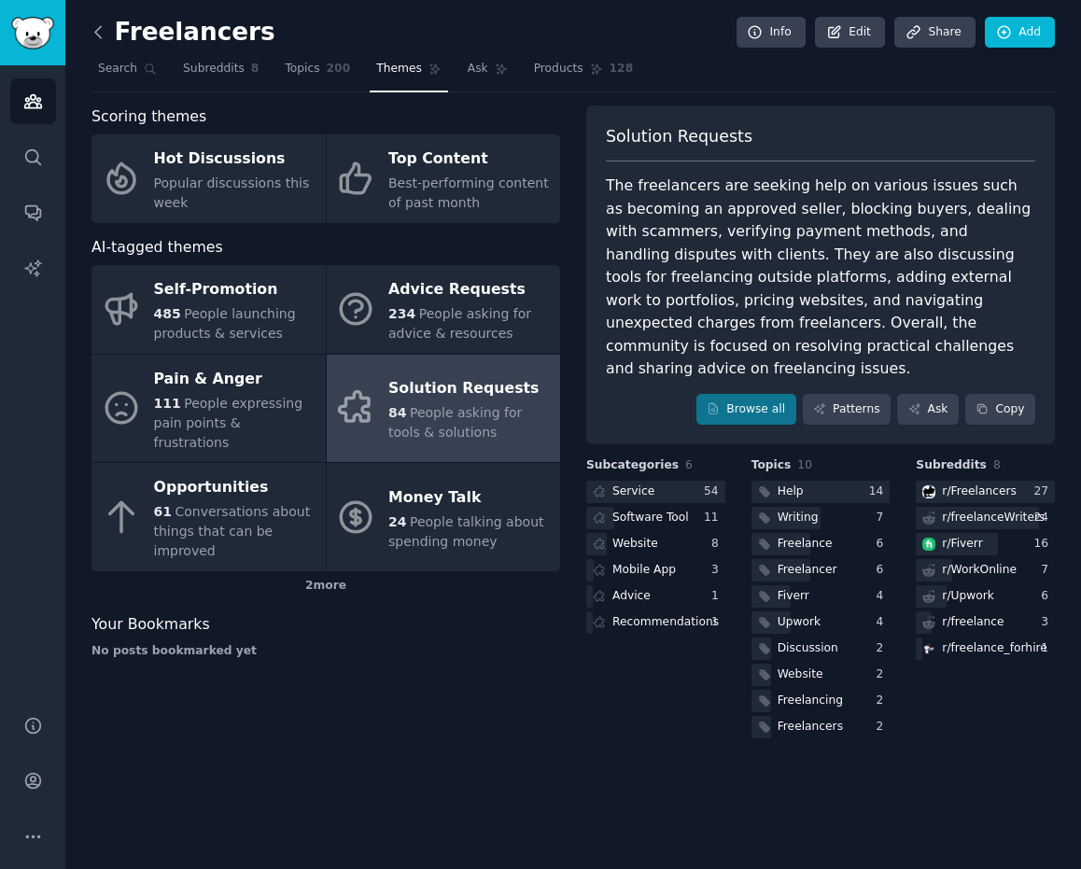
click at [93, 30] on icon at bounding box center [99, 32] width 20 height 20
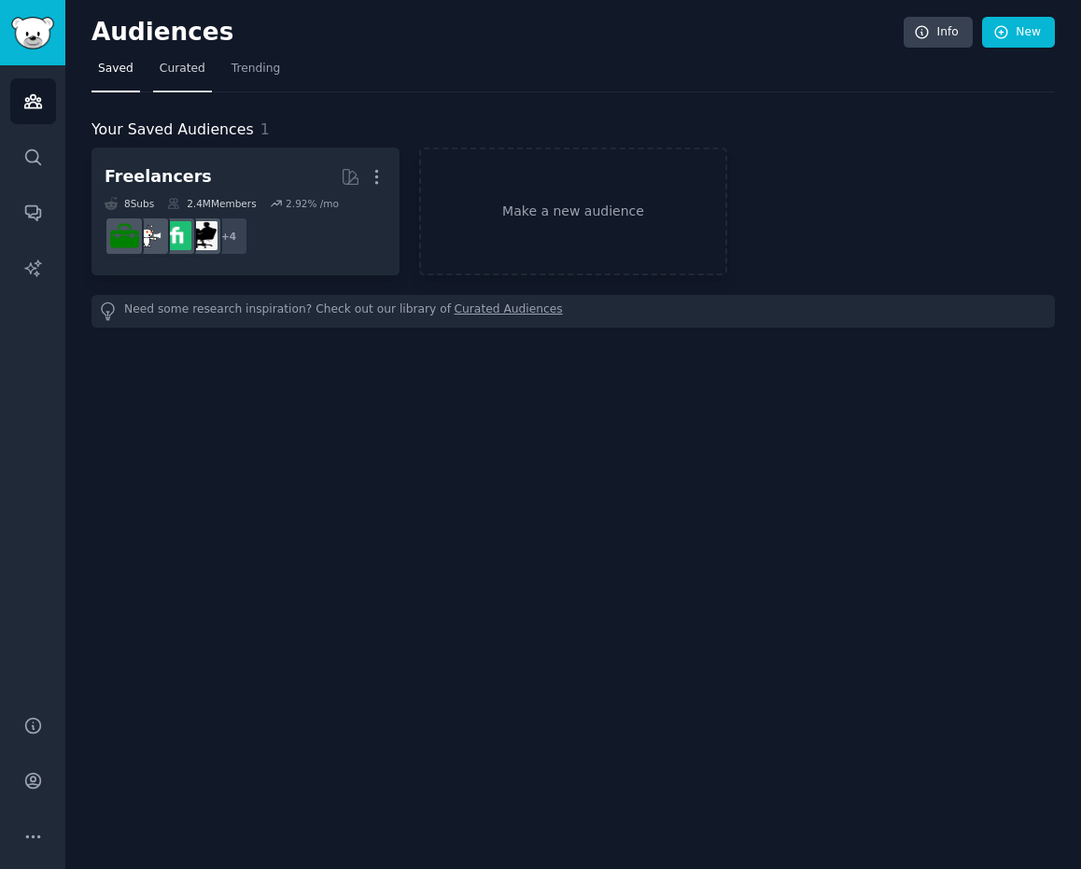
click at [167, 67] on span "Curated" at bounding box center [183, 69] width 46 height 17
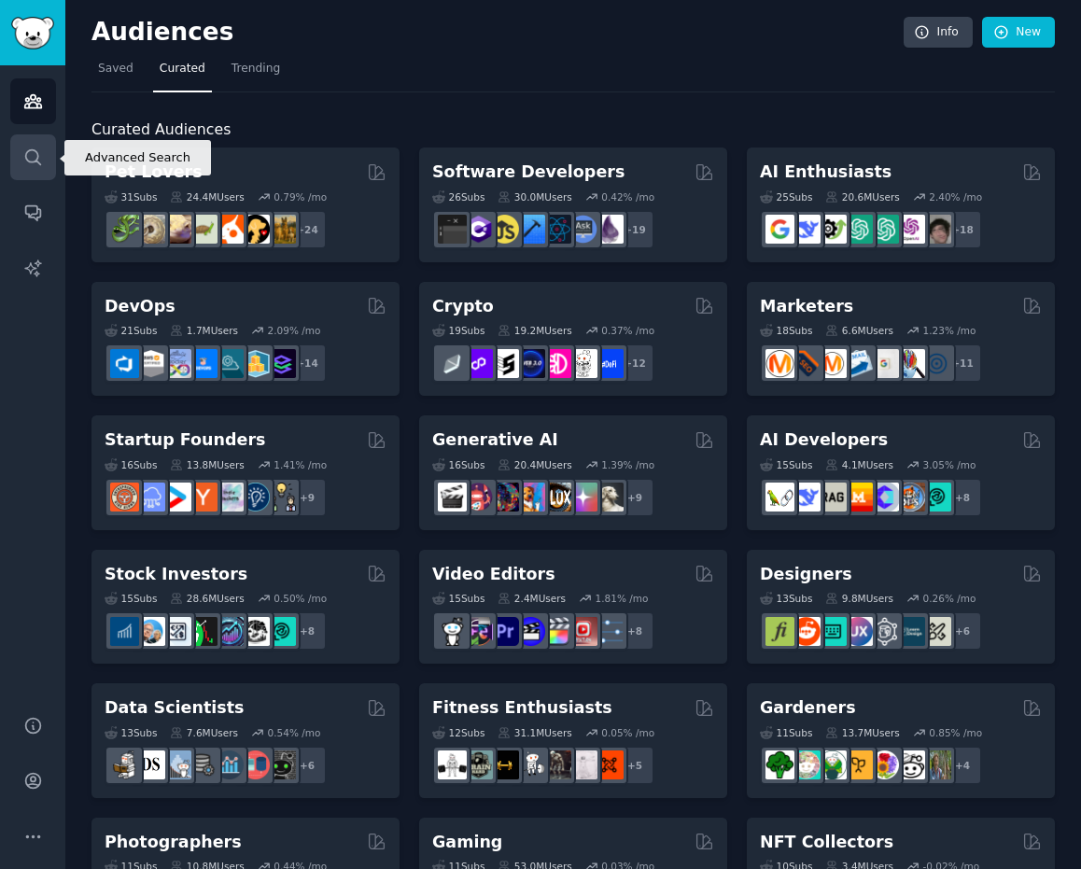
drag, startPoint x: 58, startPoint y: 154, endPoint x: 37, endPoint y: 156, distance: 20.6
click at [37, 156] on div "Audiences Search Conversations AI Reports" at bounding box center [32, 378] width 65 height 627
click at [37, 156] on icon "Sidebar" at bounding box center [32, 156] width 15 height 15
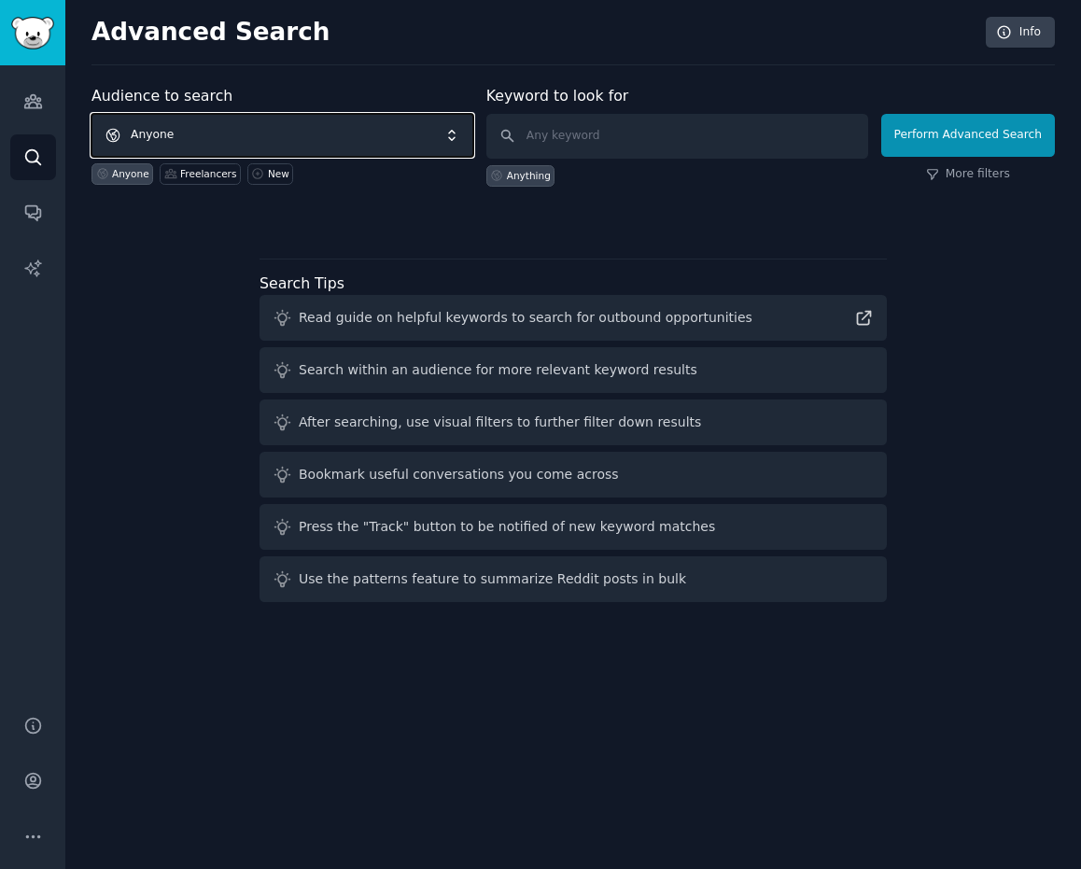
click at [170, 133] on span "Anyone" at bounding box center [282, 135] width 382 height 43
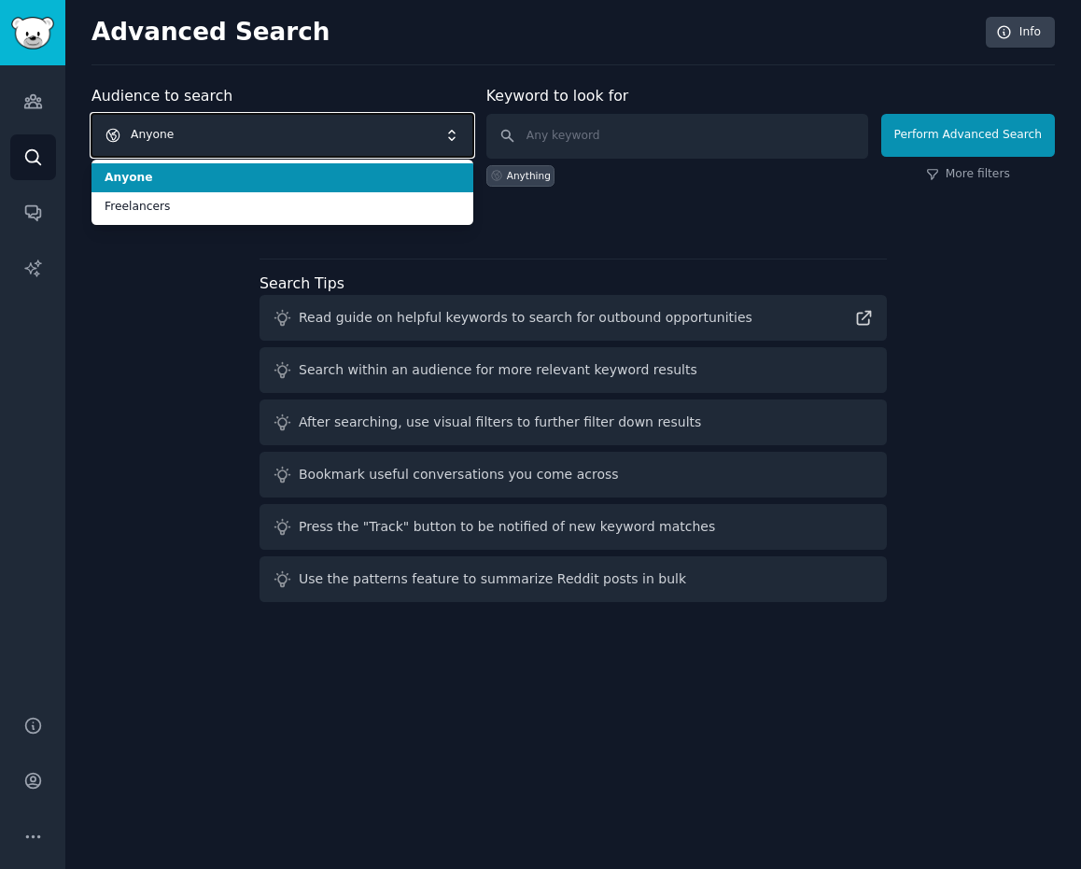
drag, startPoint x: 170, startPoint y: 133, endPoint x: 228, endPoint y: 169, distance: 67.9
click at [228, 157] on div "Anyone Anyone Freelancers" at bounding box center [282, 135] width 382 height 43
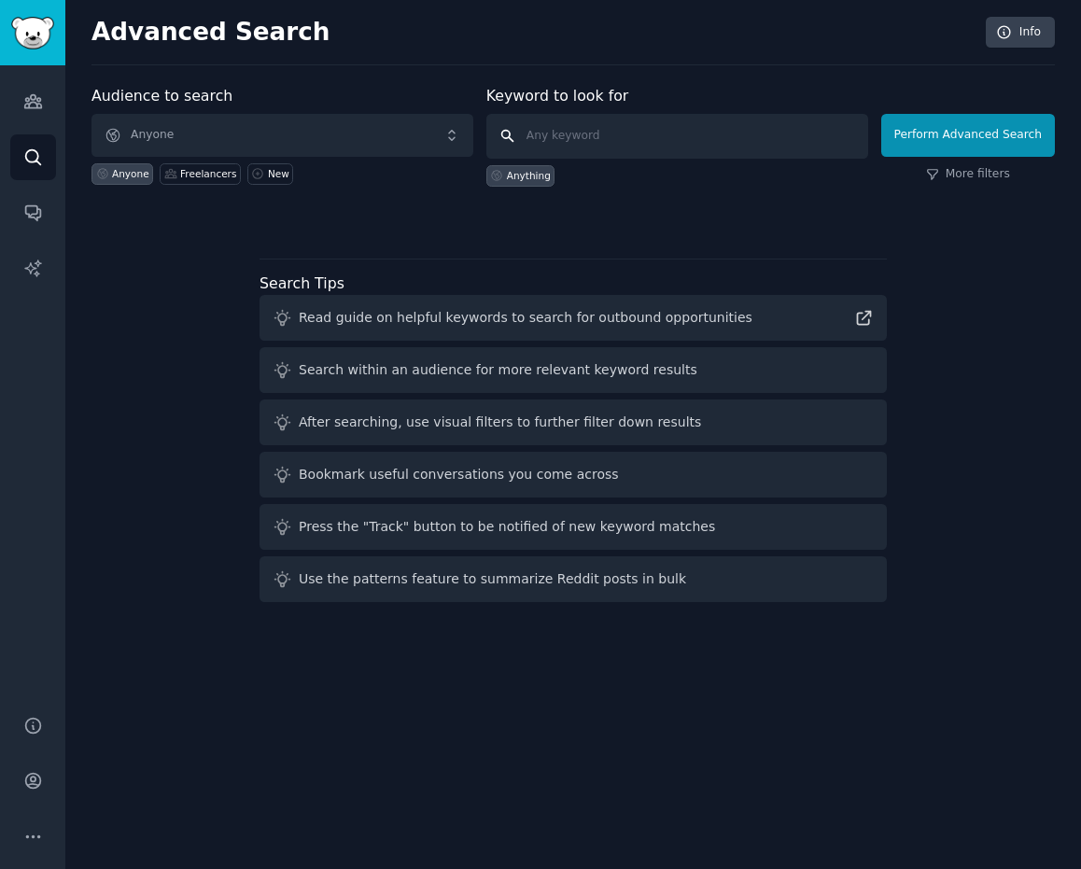
click at [556, 139] on input "text" at bounding box center [677, 136] width 382 height 45
type input "h"
type input "contractors"
click at [793, 143] on button "Perform Advanced Search" at bounding box center [968, 135] width 174 height 43
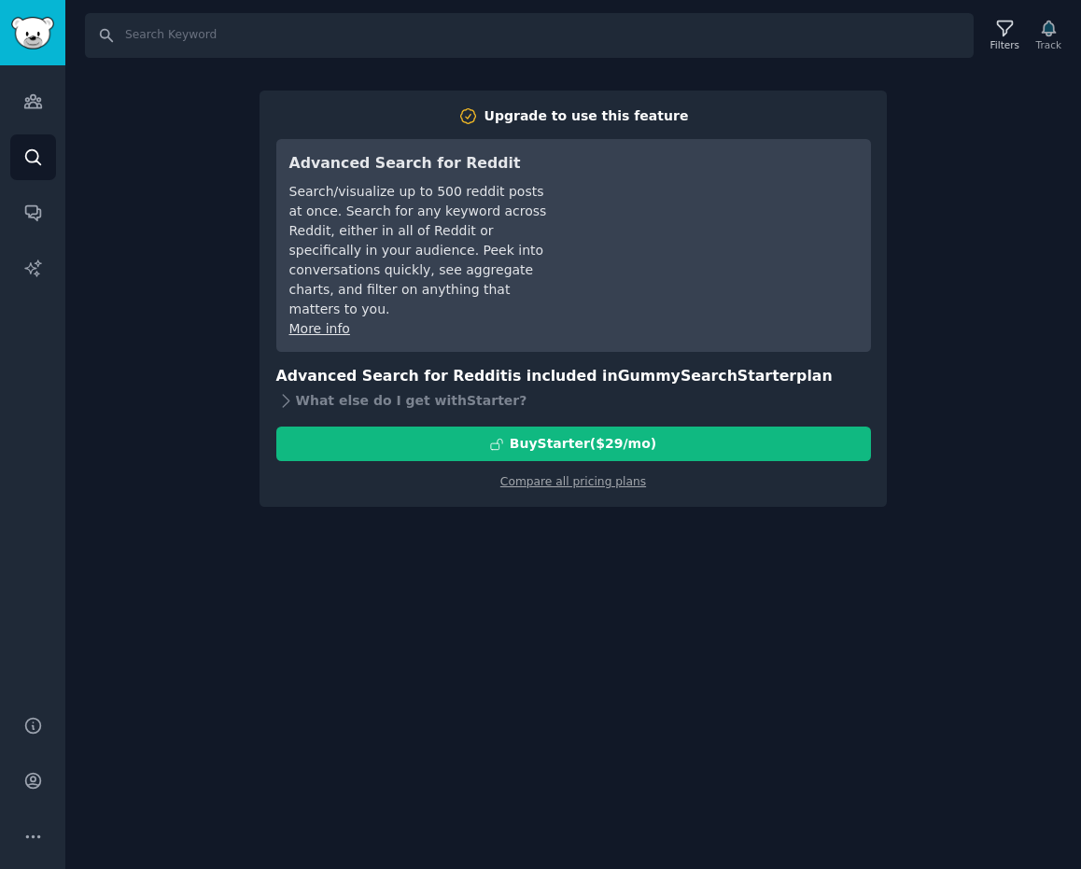
click at [143, 133] on div "Search Filters Track Upgrade to use this feature Advanced Search for Reddit Sea…" at bounding box center [572, 434] width 1015 height 869
click at [32, 107] on icon "Sidebar" at bounding box center [32, 101] width 17 height 13
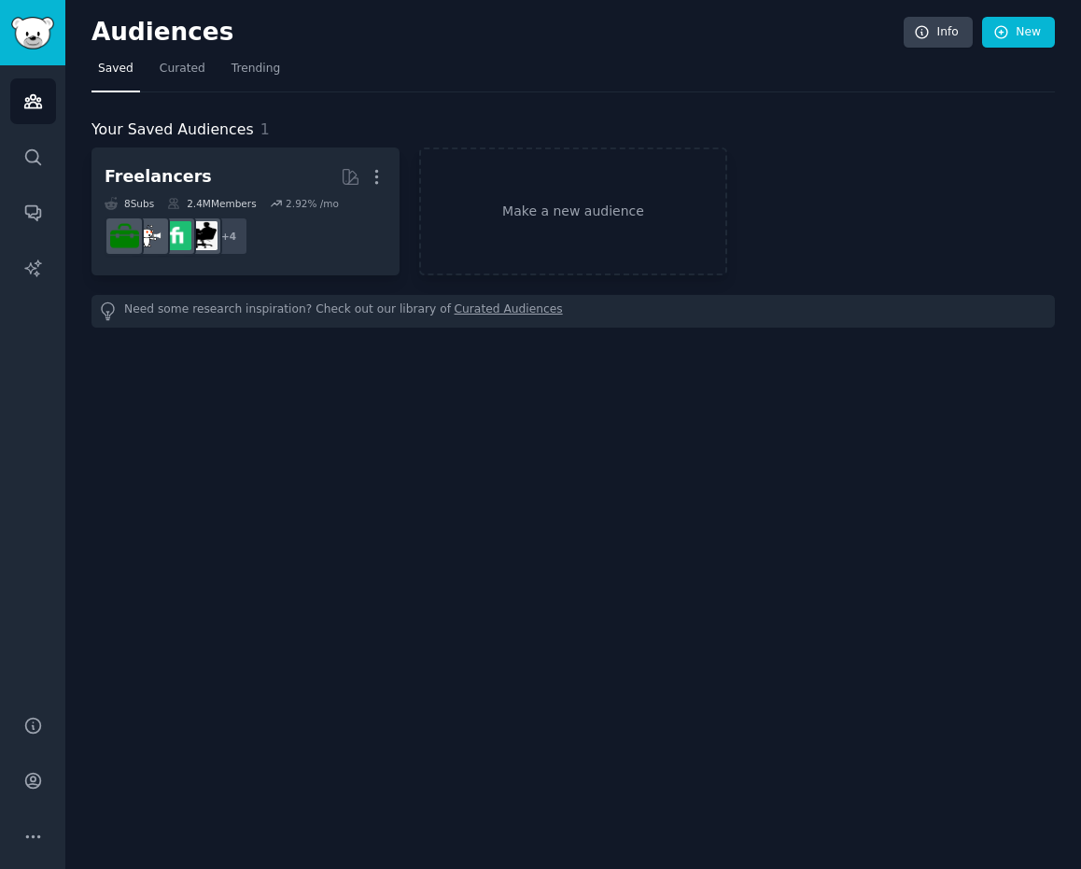
click at [239, 632] on div "Audiences Info New Saved Curated Trending Your Saved Audiences 1 Freelancers Mo…" at bounding box center [572, 434] width 1015 height 869
click at [31, 145] on link "Search" at bounding box center [33, 157] width 46 height 46
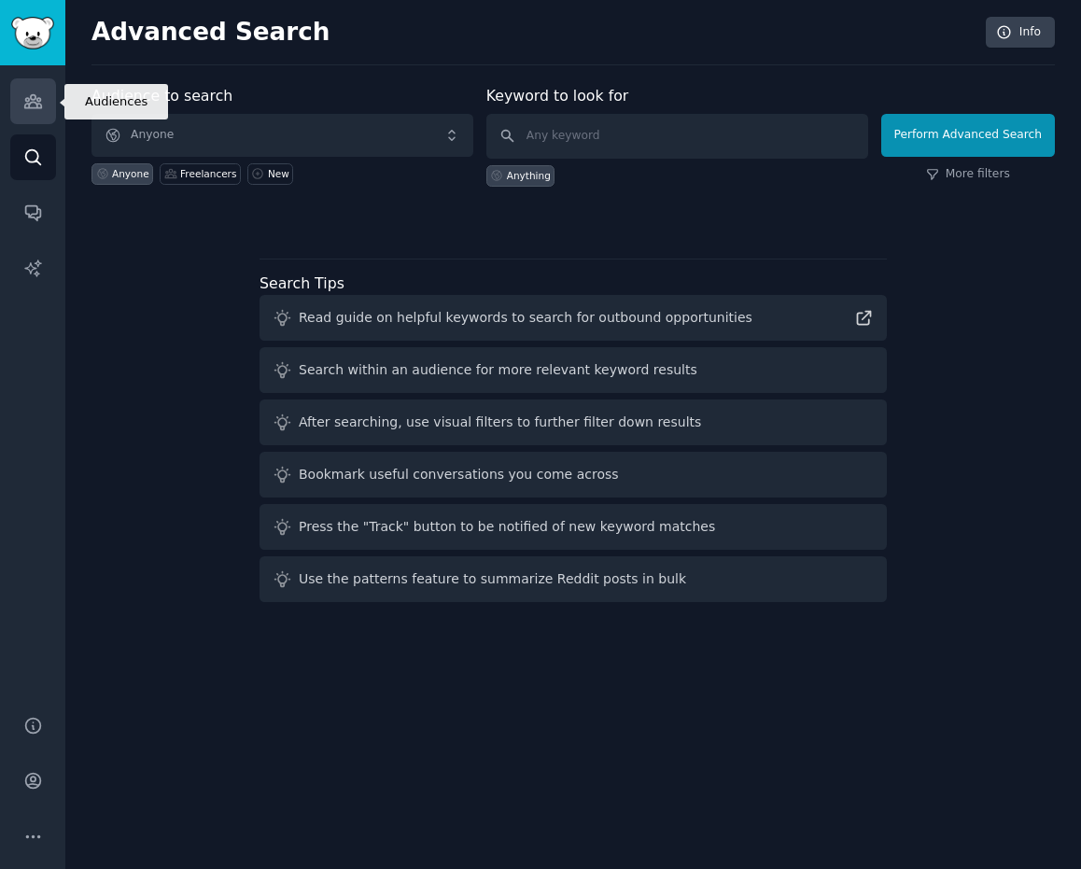
click at [21, 96] on link "Audiences" at bounding box center [33, 101] width 46 height 46
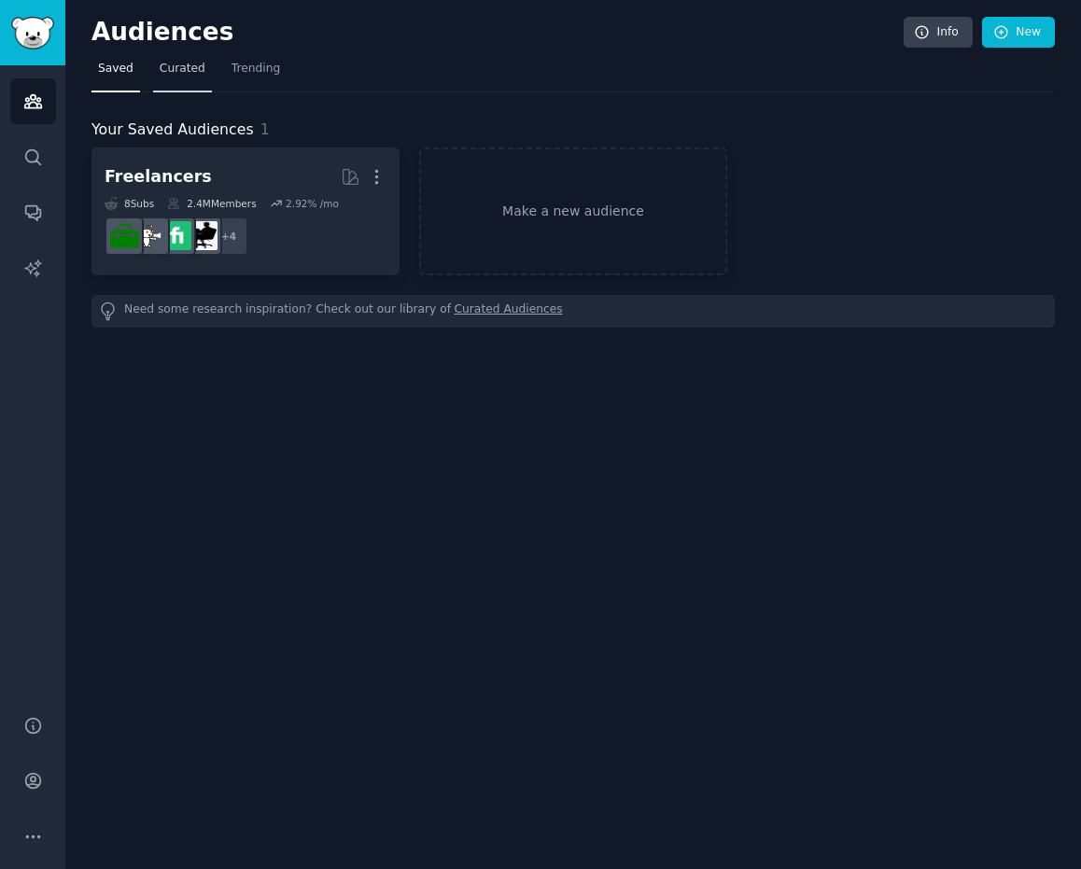
click at [174, 62] on span "Curated" at bounding box center [183, 69] width 46 height 17
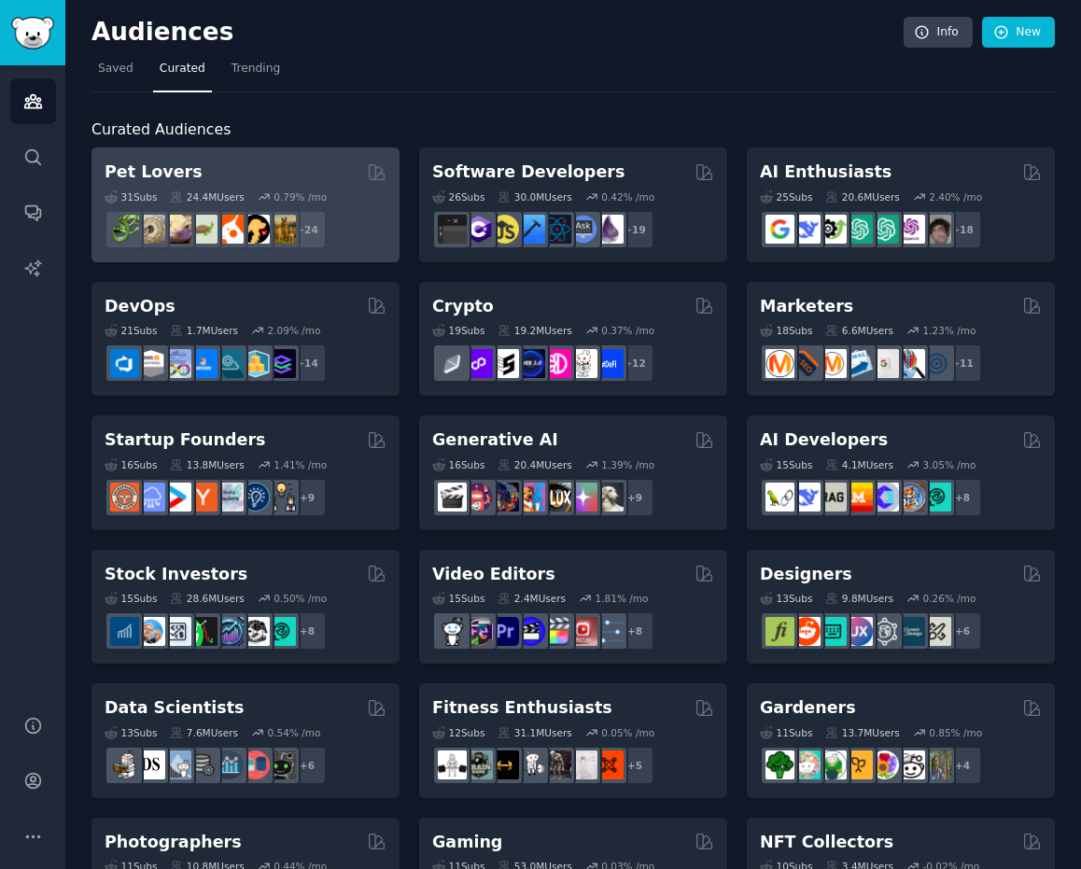
click at [229, 167] on div "Pet Lovers" at bounding box center [246, 172] width 282 height 23
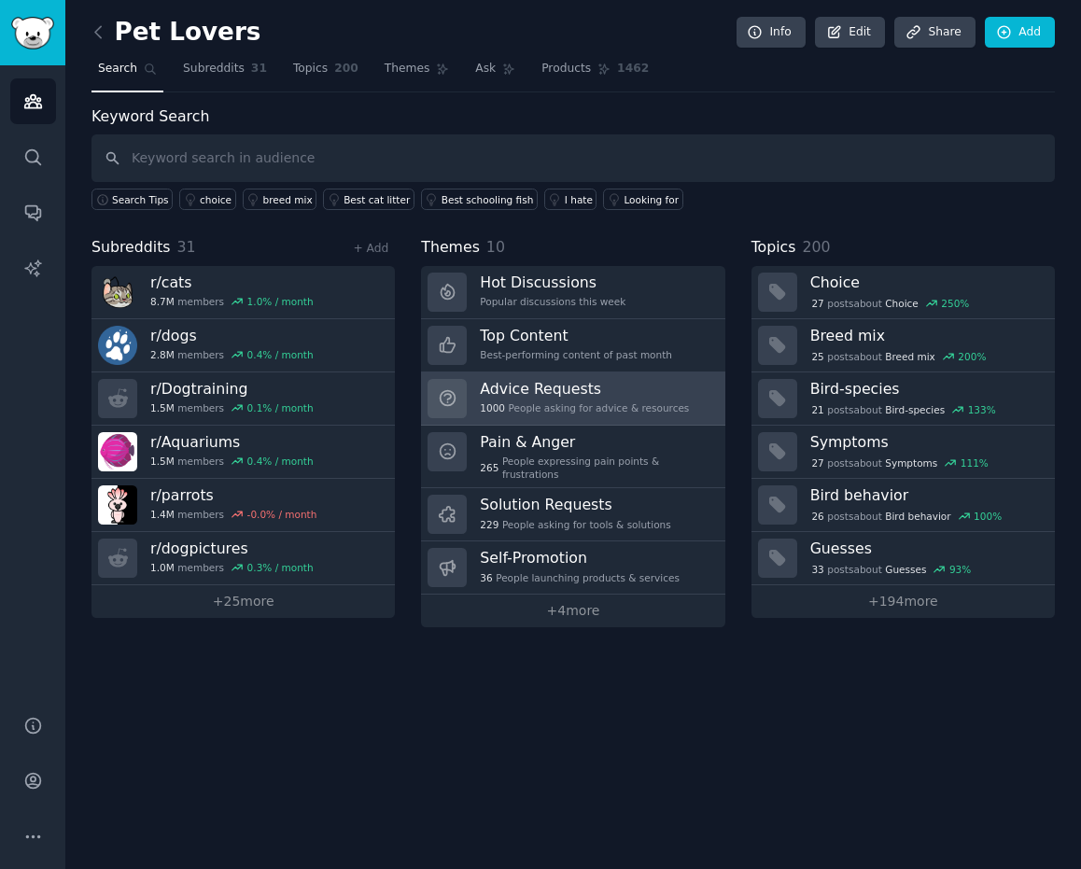
click at [500, 386] on h3 "Advice Requests" at bounding box center [584, 389] width 209 height 20
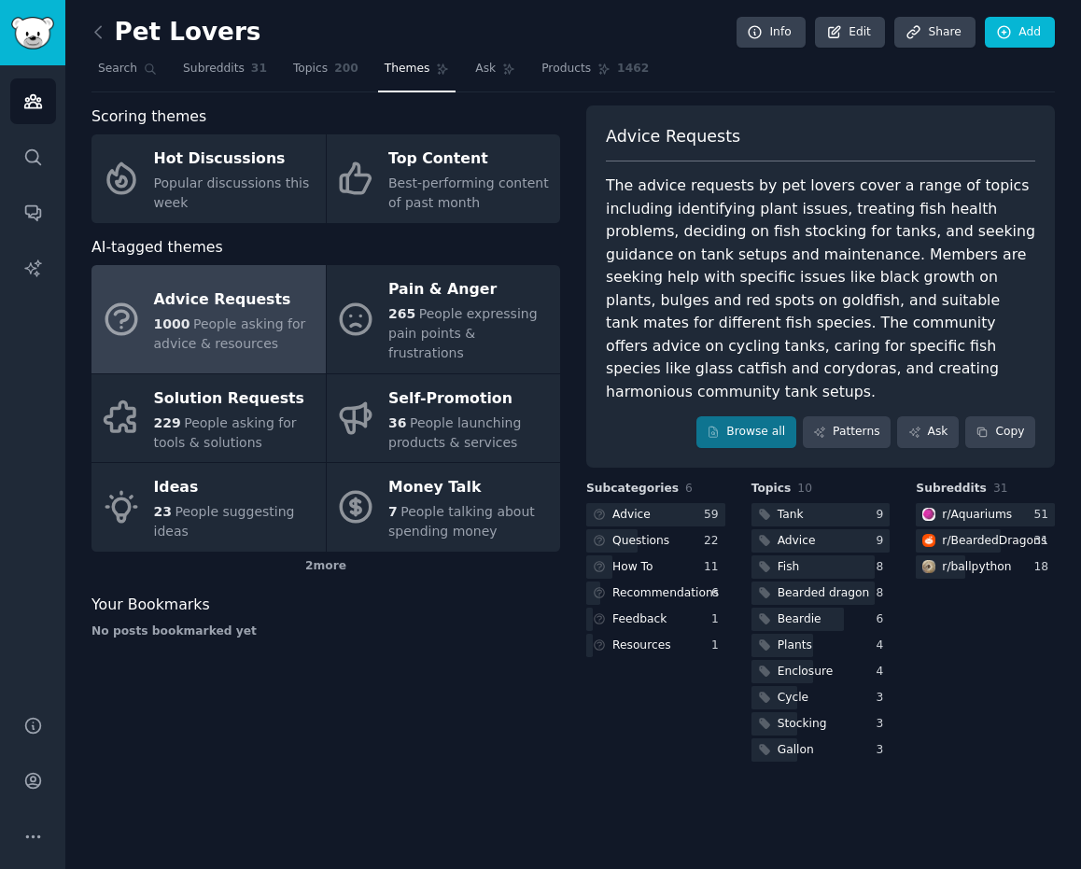
click at [192, 285] on div "Advice Requests" at bounding box center [235, 300] width 162 height 30
click at [793, 503] on div at bounding box center [820, 514] width 139 height 23
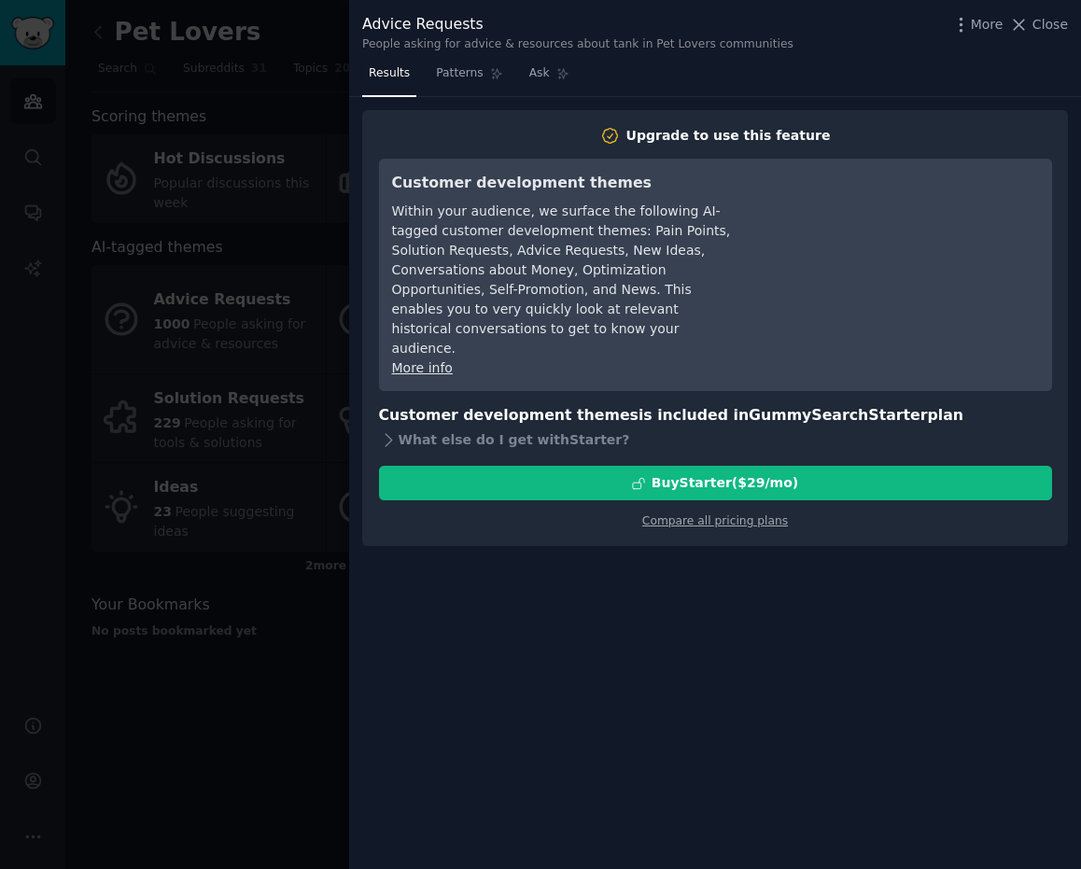
click at [195, 730] on div at bounding box center [540, 434] width 1081 height 869
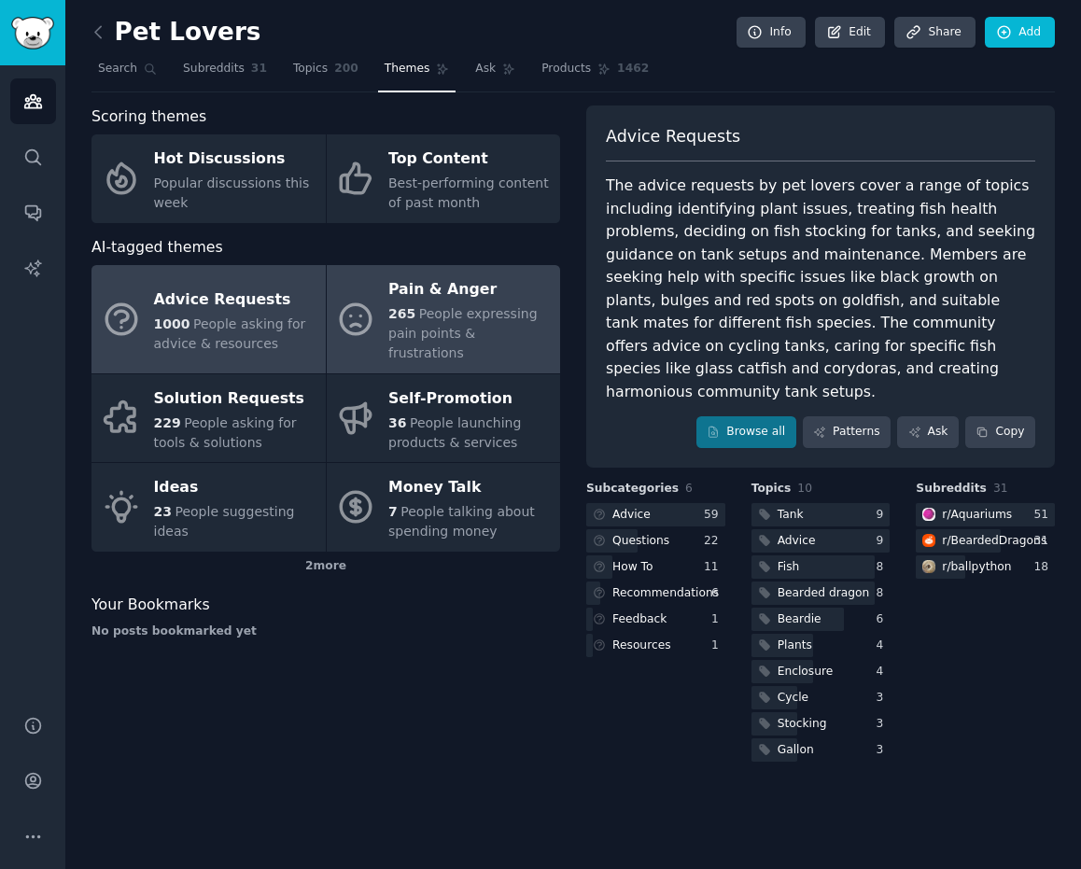
click at [433, 312] on span "People expressing pain points & frustrations" at bounding box center [462, 333] width 149 height 54
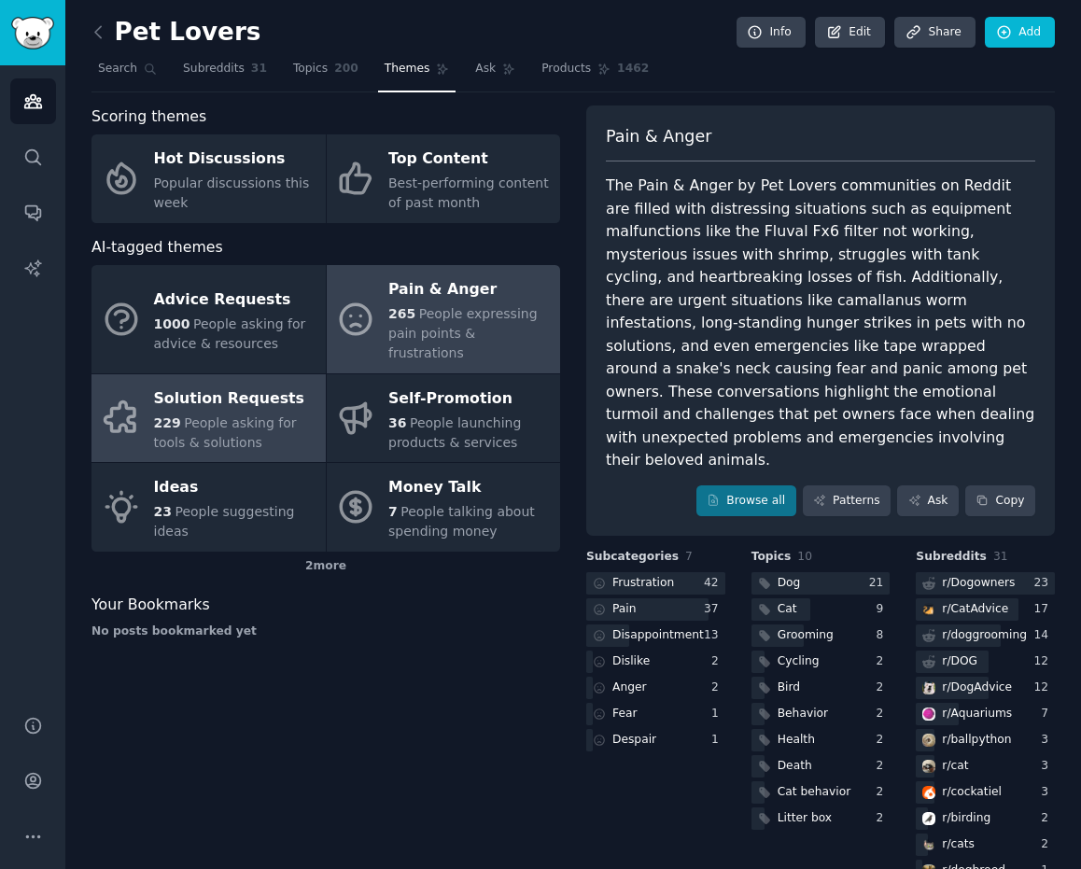
click at [229, 415] on span "People asking for tools & solutions" at bounding box center [225, 432] width 143 height 35
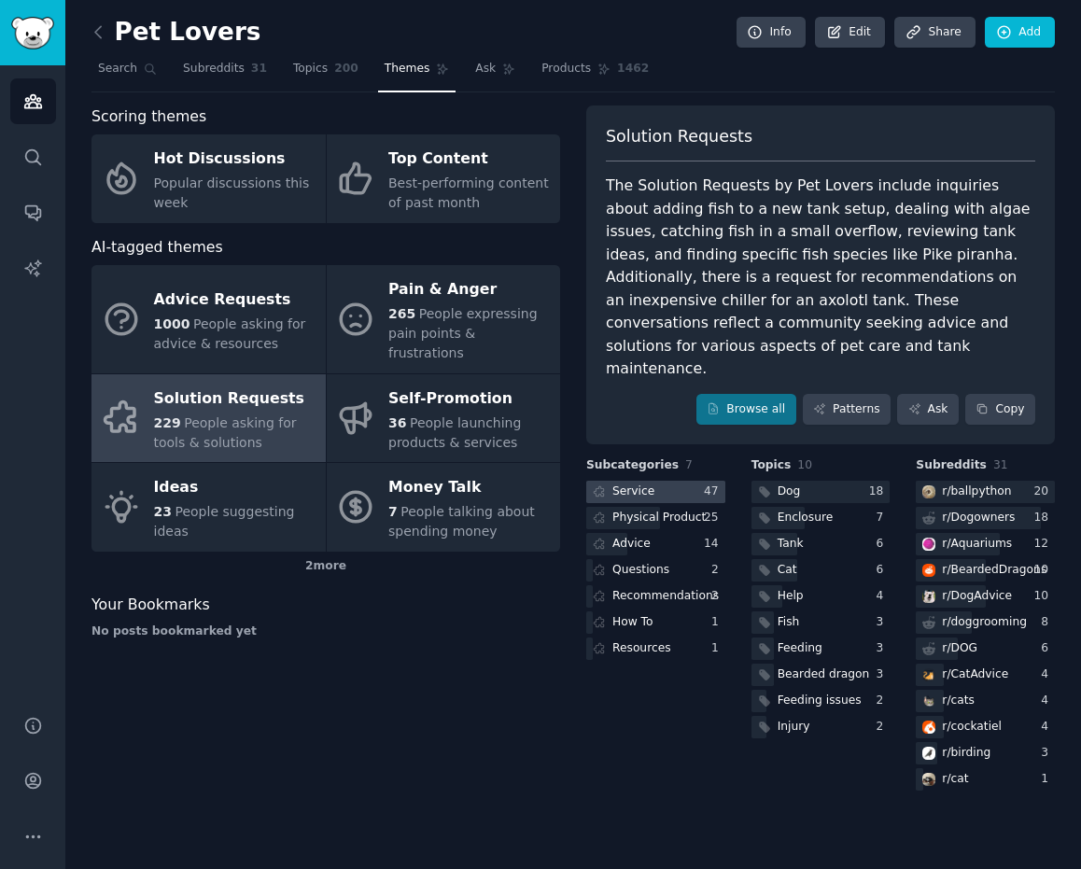
click at [642, 483] on div "Service" at bounding box center [633, 491] width 42 height 17
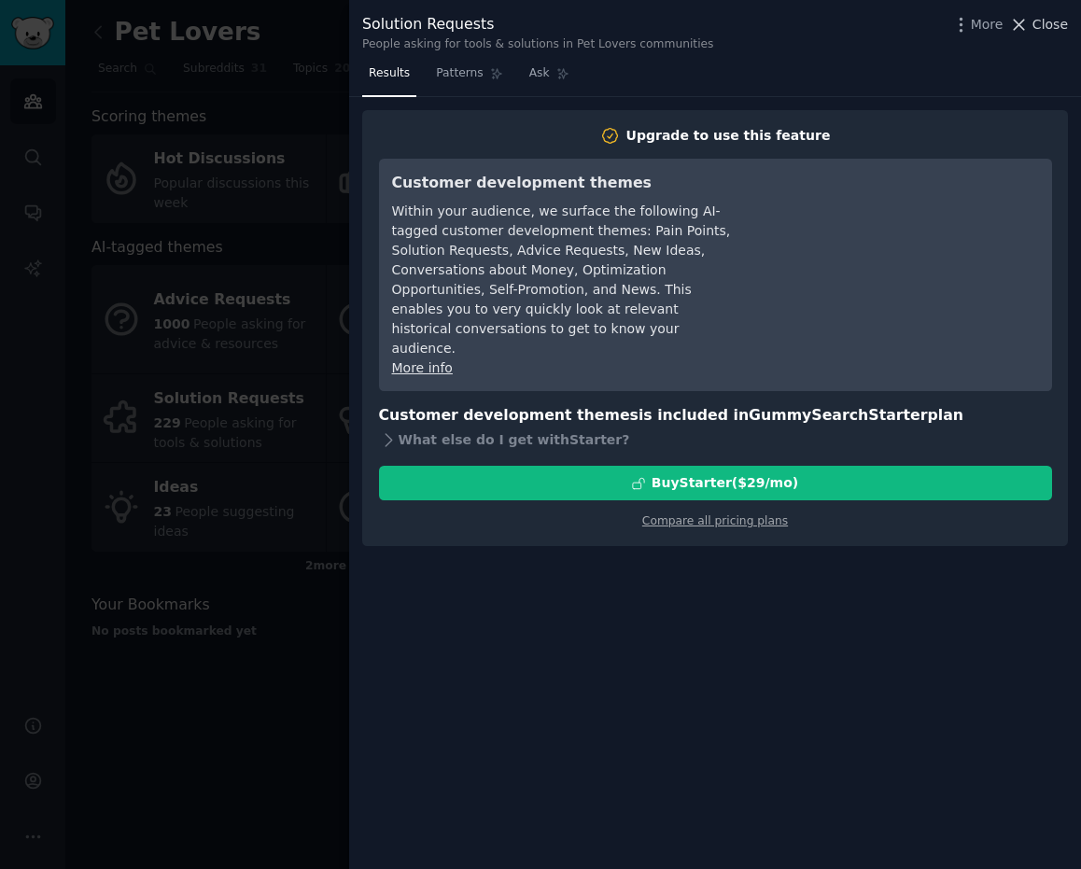
click at [793, 22] on span "Close" at bounding box center [1049, 25] width 35 height 20
